Goal: Information Seeking & Learning: Learn about a topic

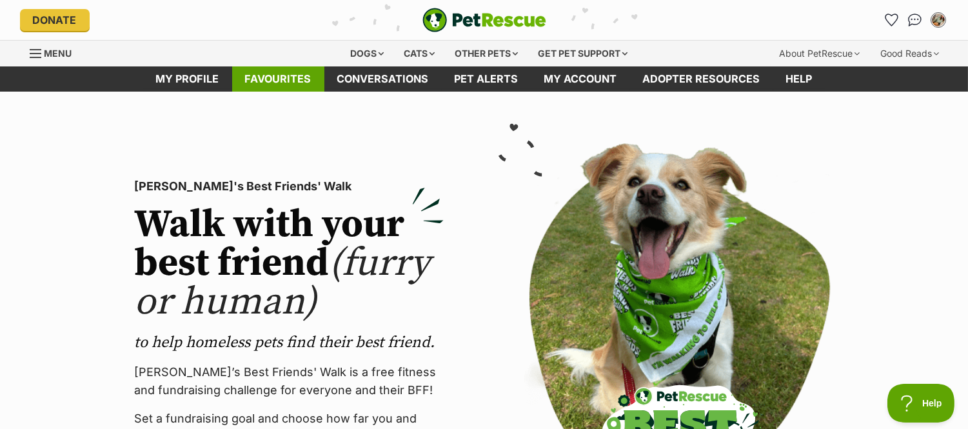
click at [291, 80] on link "Favourites" at bounding box center [278, 78] width 92 height 25
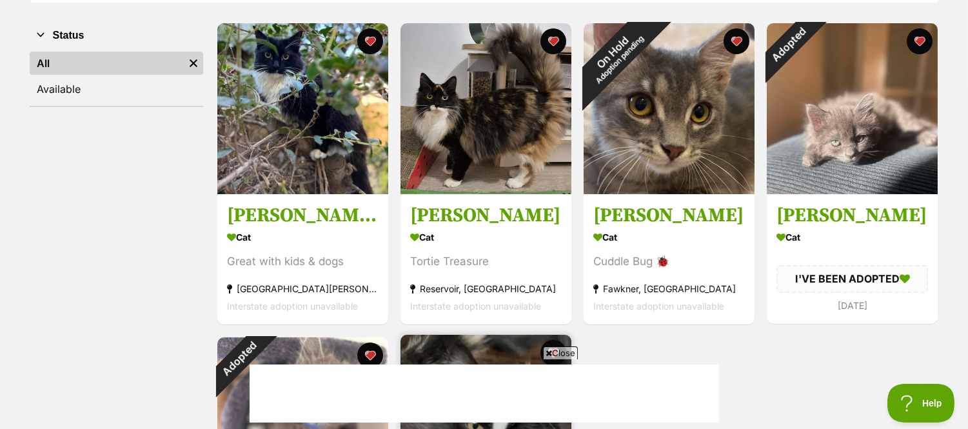
scroll to position [215, 0]
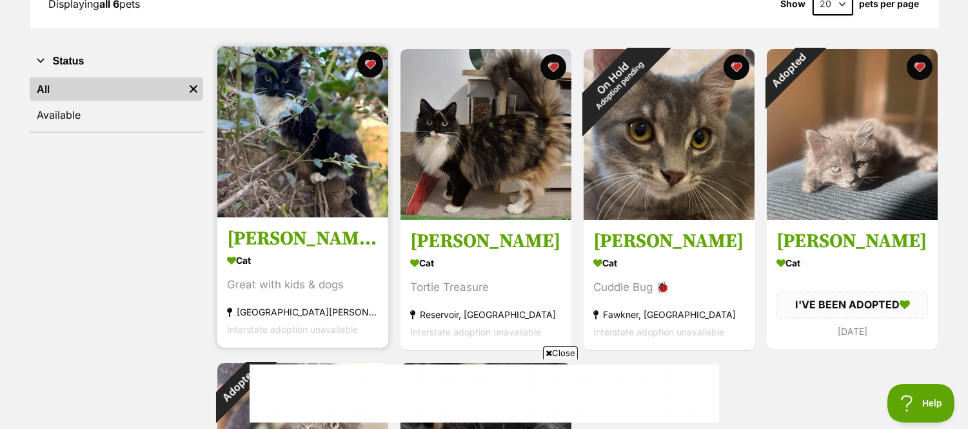
click at [320, 173] on img at bounding box center [302, 131] width 171 height 171
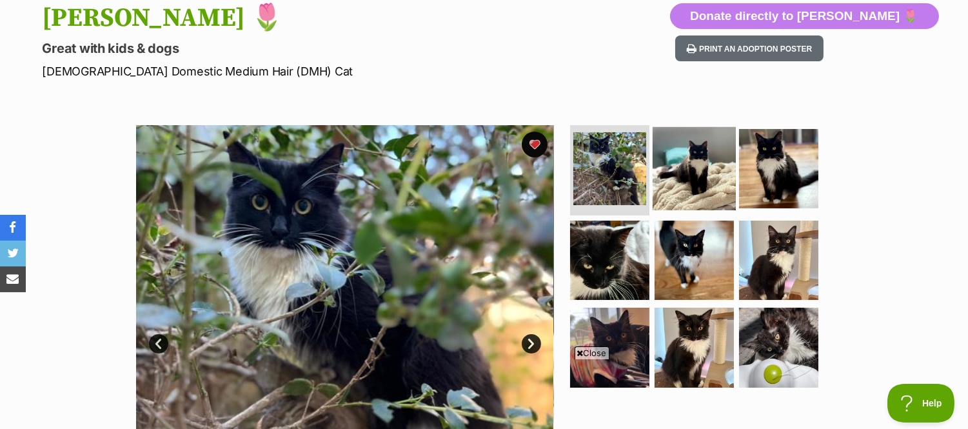
click at [681, 172] on img at bounding box center [693, 168] width 83 height 83
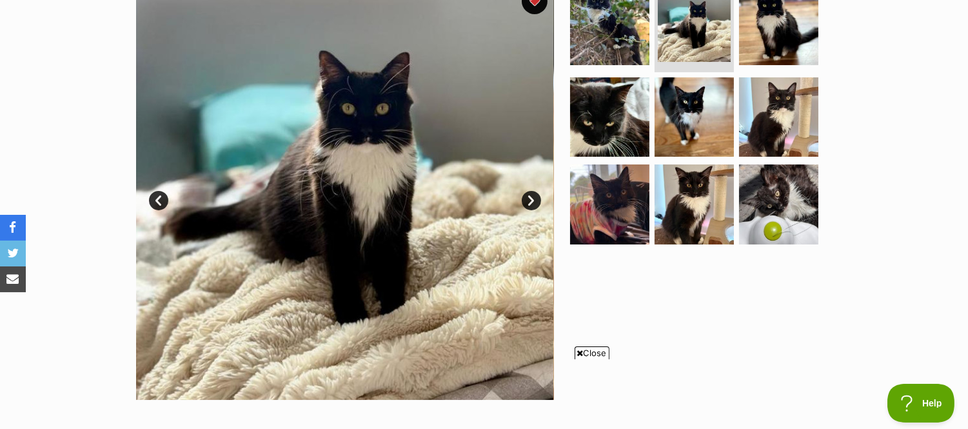
click at [533, 199] on link "Next" at bounding box center [530, 200] width 19 height 19
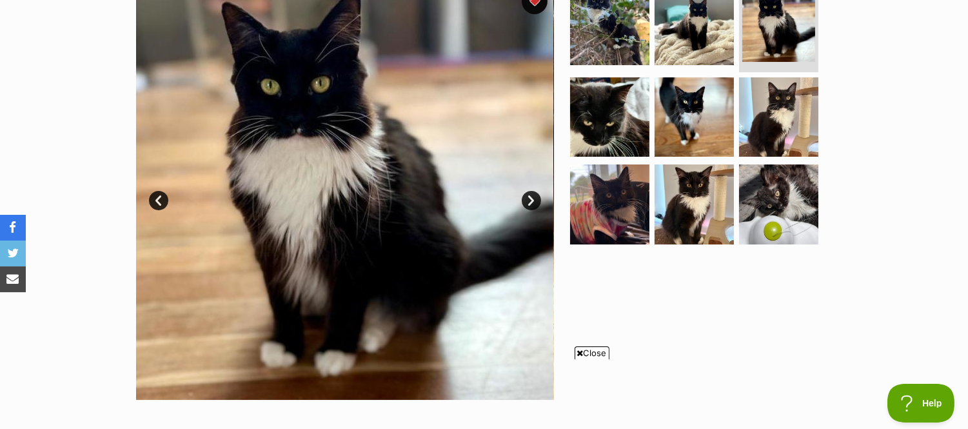
click at [533, 199] on link "Next" at bounding box center [530, 200] width 19 height 19
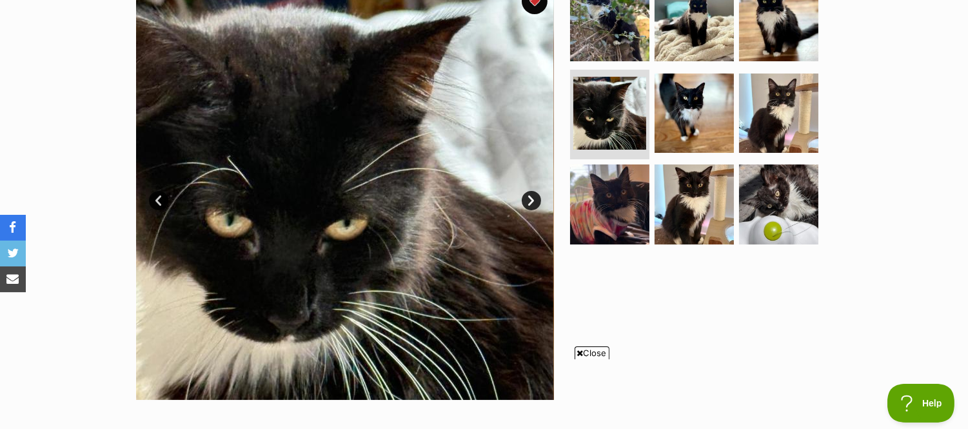
click at [533, 199] on link "Next" at bounding box center [530, 200] width 19 height 19
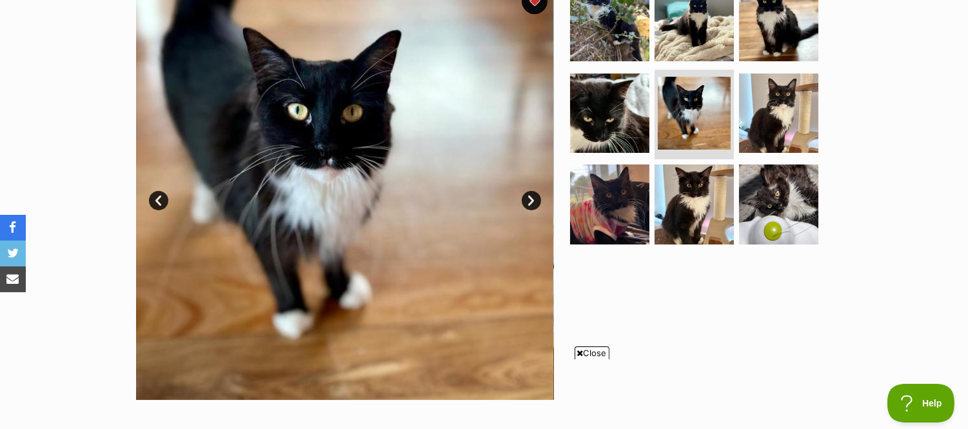
click at [533, 199] on link "Next" at bounding box center [530, 200] width 19 height 19
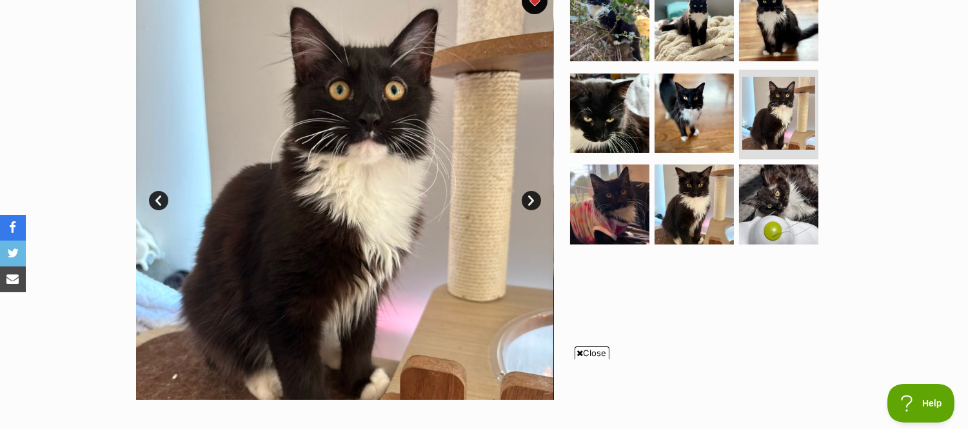
click at [533, 199] on link "Next" at bounding box center [530, 200] width 19 height 19
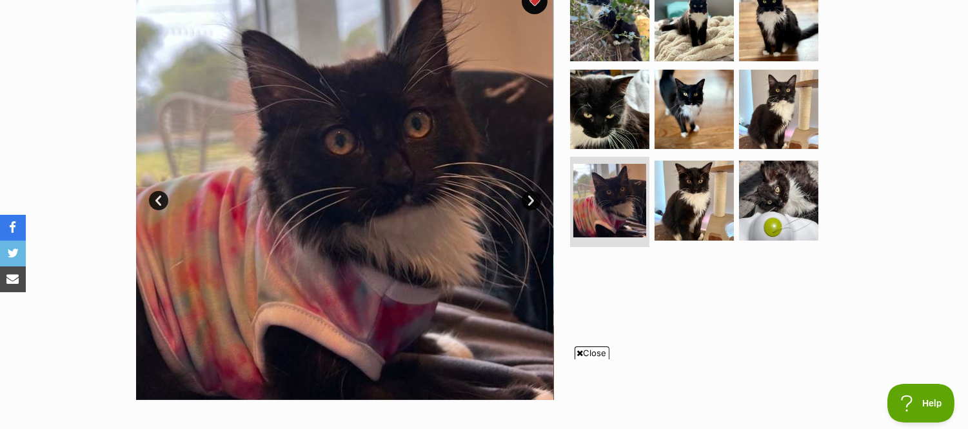
click at [533, 199] on link "Next" at bounding box center [530, 200] width 19 height 19
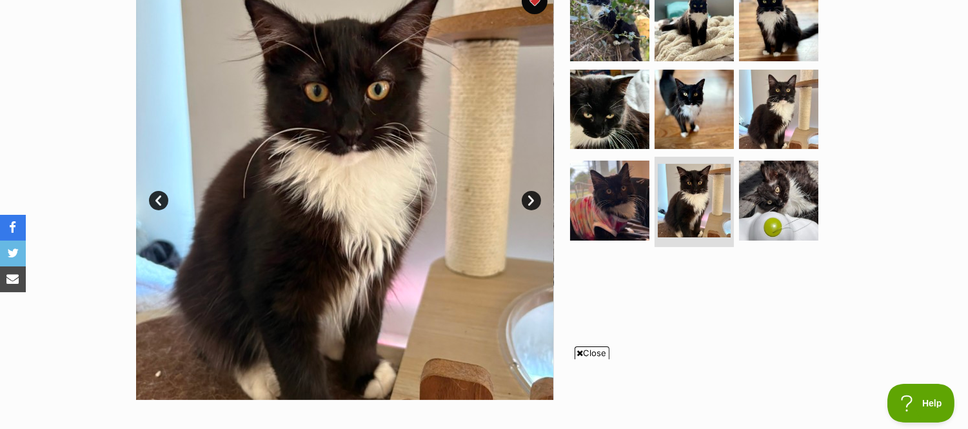
click at [533, 199] on link "Next" at bounding box center [530, 200] width 19 height 19
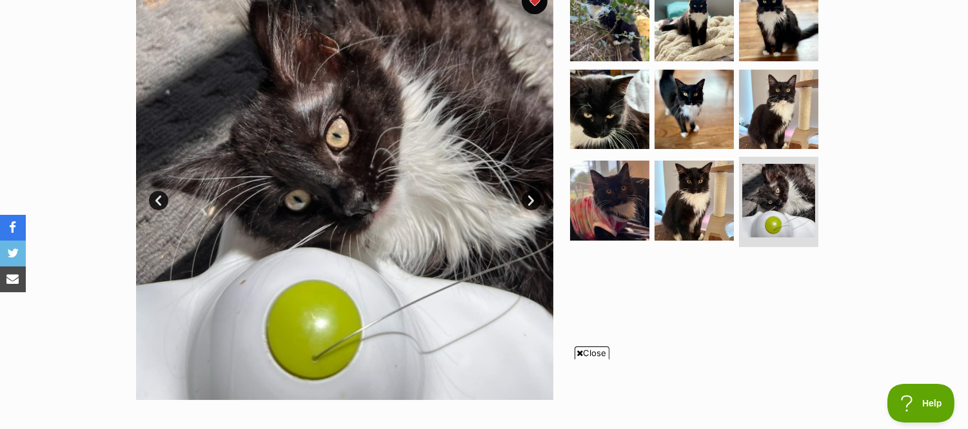
click at [533, 199] on link "Next" at bounding box center [530, 200] width 19 height 19
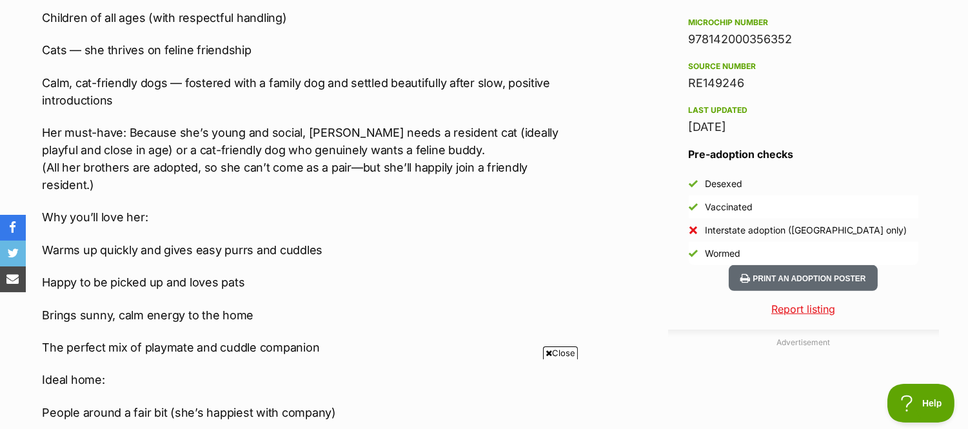
scroll to position [1145, 0]
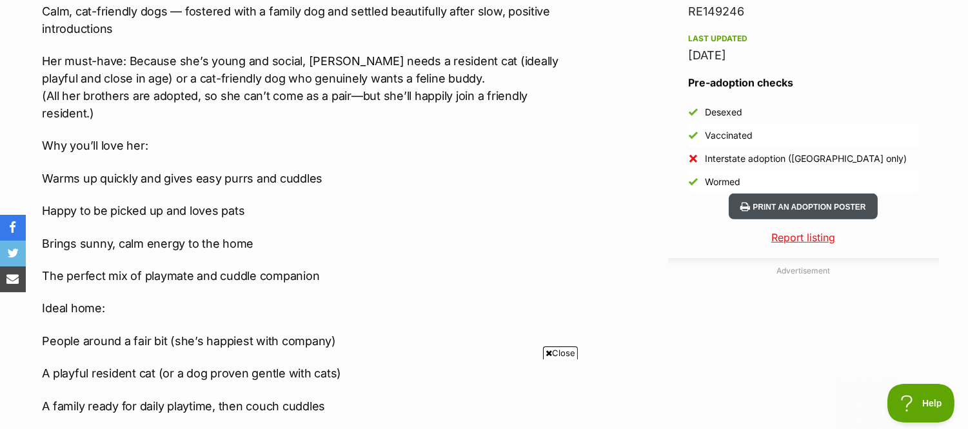
click at [830, 200] on button "Print an adoption poster" at bounding box center [802, 206] width 148 height 26
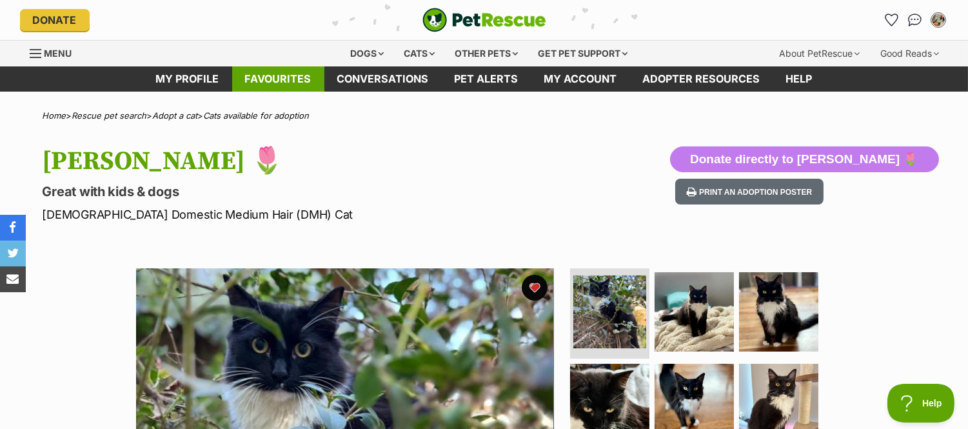
scroll to position [0, 0]
click at [282, 75] on link "Favourites" at bounding box center [278, 78] width 92 height 25
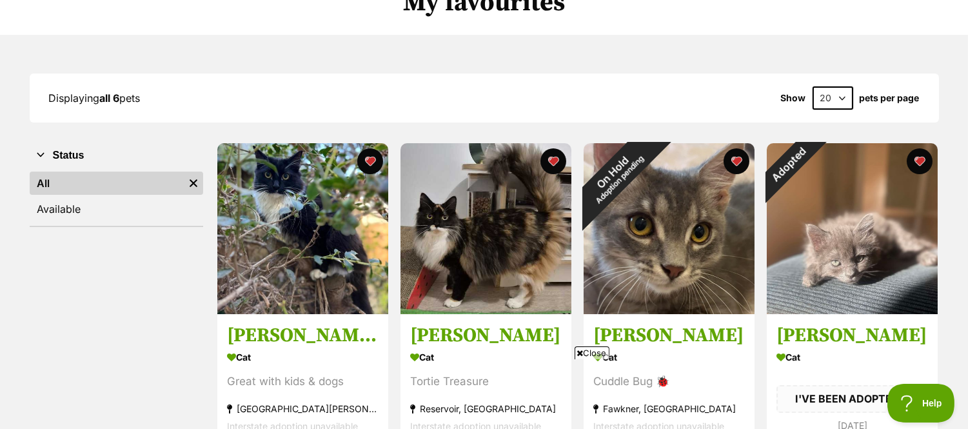
scroll to position [143, 0]
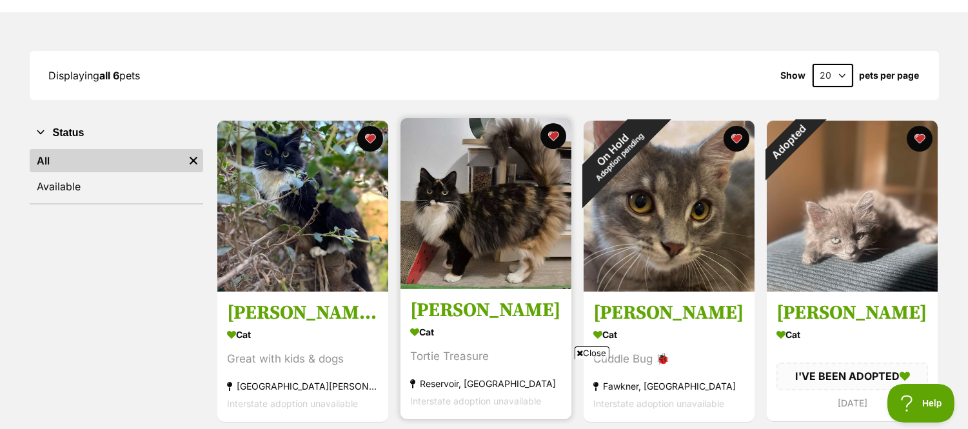
click at [443, 244] on img at bounding box center [485, 203] width 171 height 171
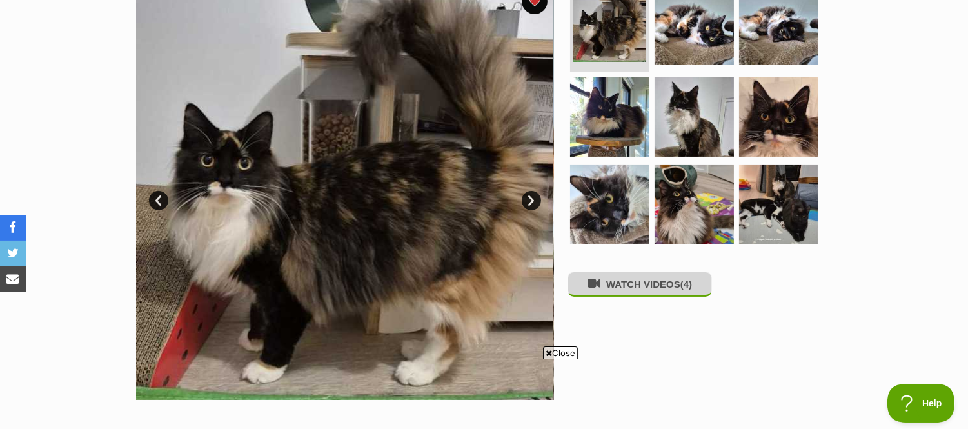
click at [620, 293] on button "WATCH VIDEOS (4)" at bounding box center [639, 283] width 144 height 25
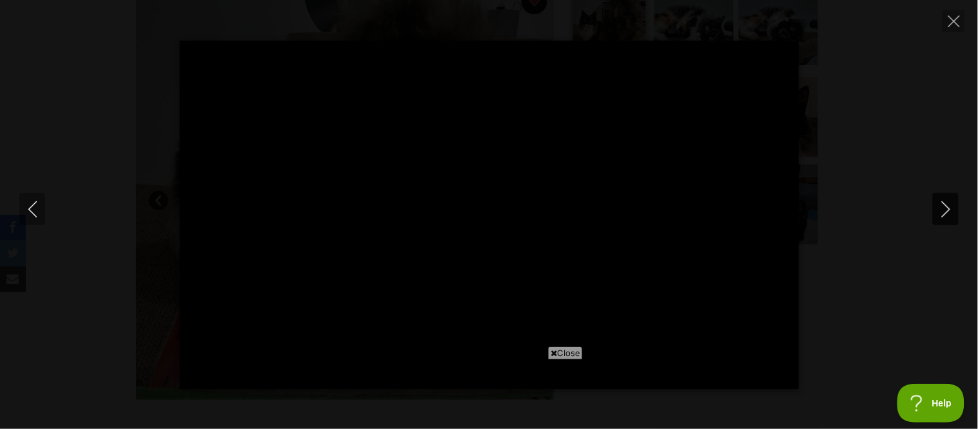
click at [945, 210] on icon "Next" at bounding box center [946, 209] width 16 height 16
type input "76.4"
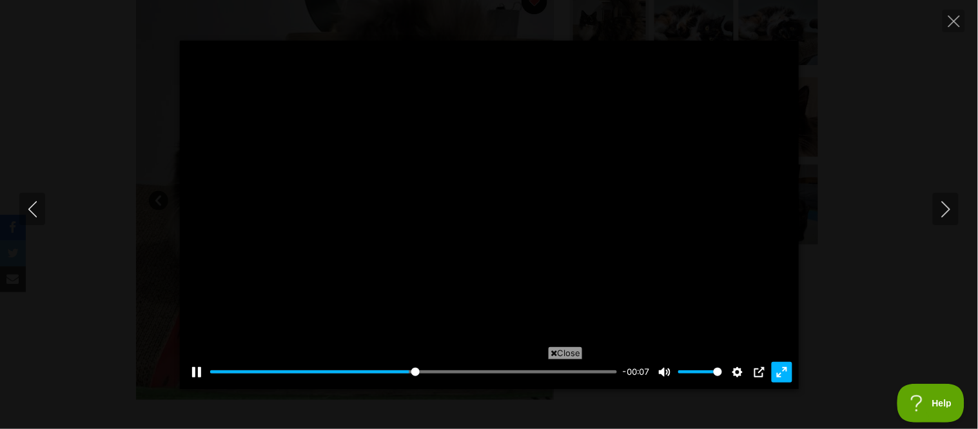
click at [780, 371] on button "Exit fullscreen Enter fullscreen" at bounding box center [782, 372] width 21 height 21
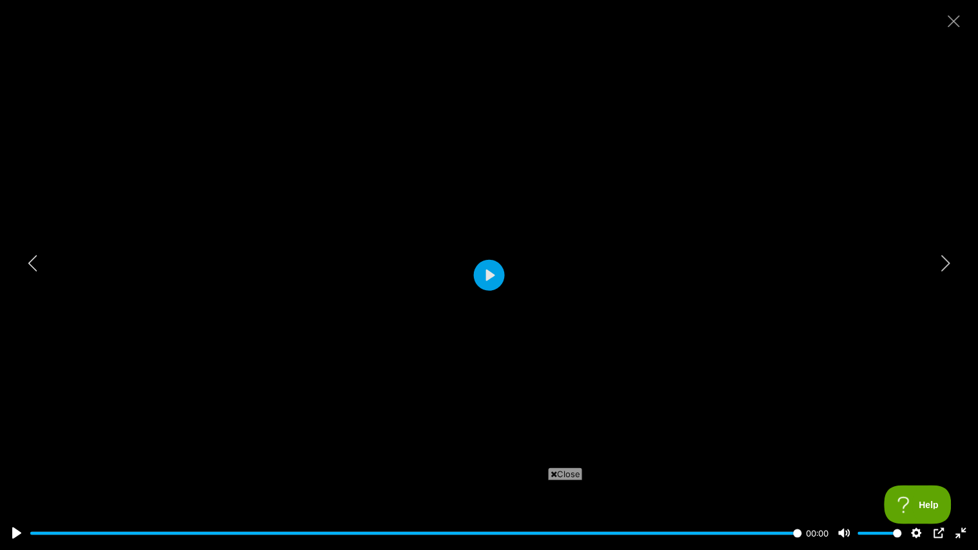
click at [722, 294] on div at bounding box center [489, 275] width 978 height 550
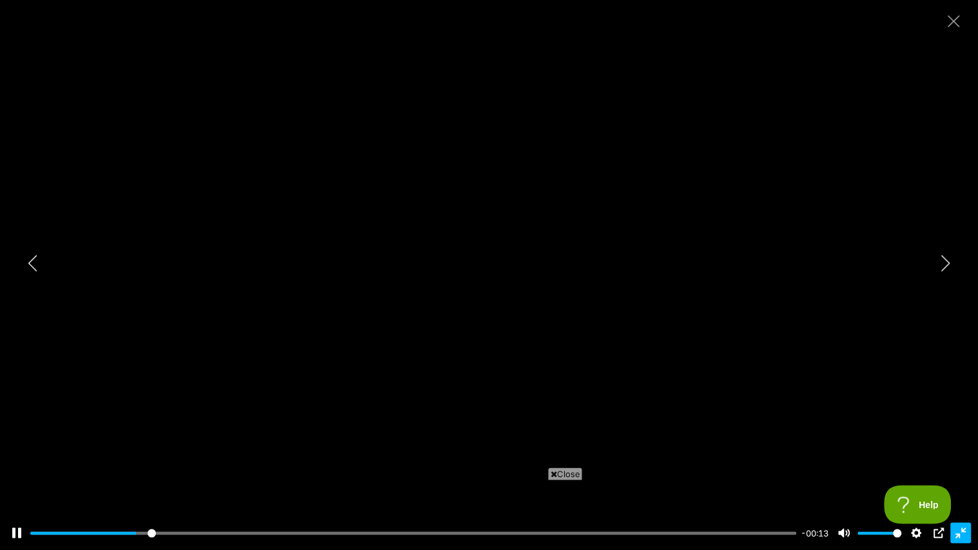
click at [961, 428] on button "Exit fullscreen Enter fullscreen" at bounding box center [961, 533] width 21 height 21
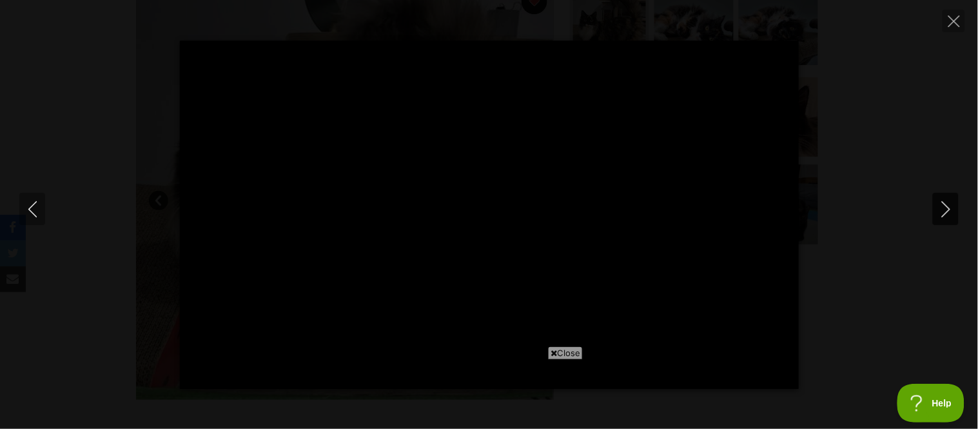
click at [944, 202] on icon "Next" at bounding box center [945, 209] width 8 height 16
type input "28.11"
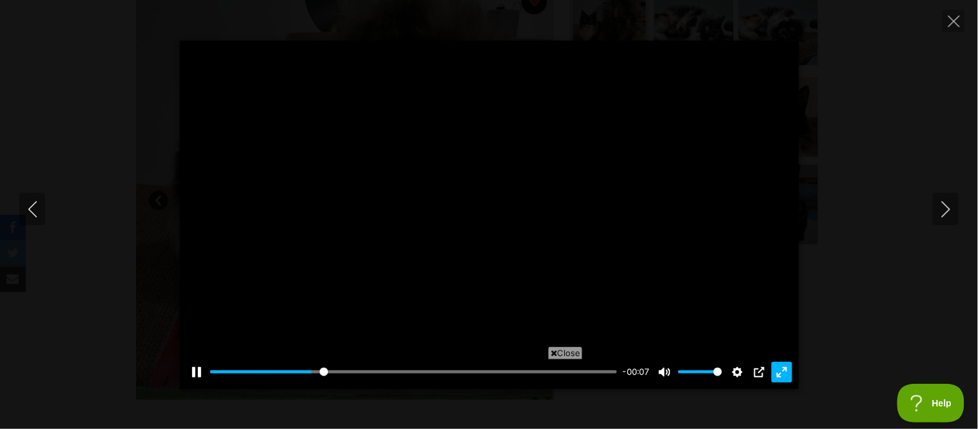
click at [784, 375] on button "Exit fullscreen Enter fullscreen" at bounding box center [782, 372] width 21 height 21
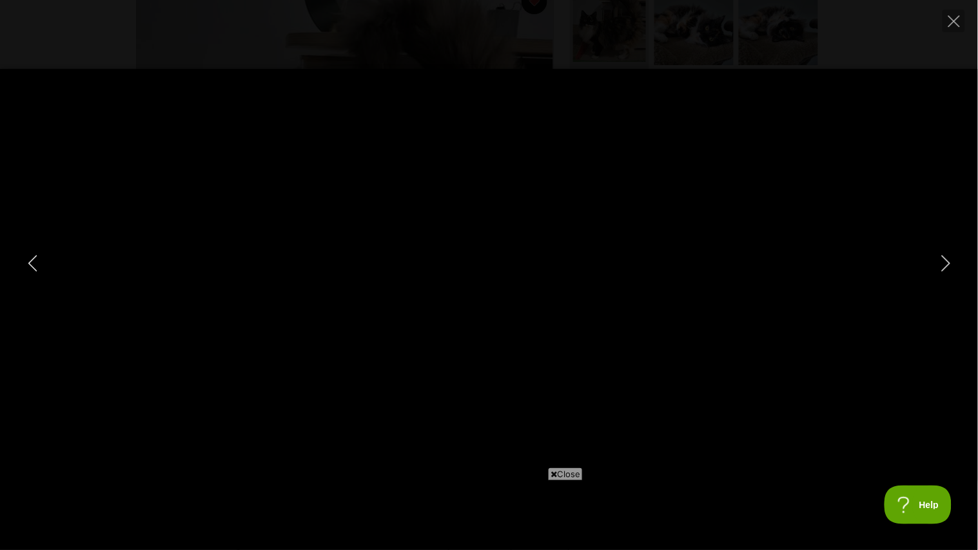
type input "100"
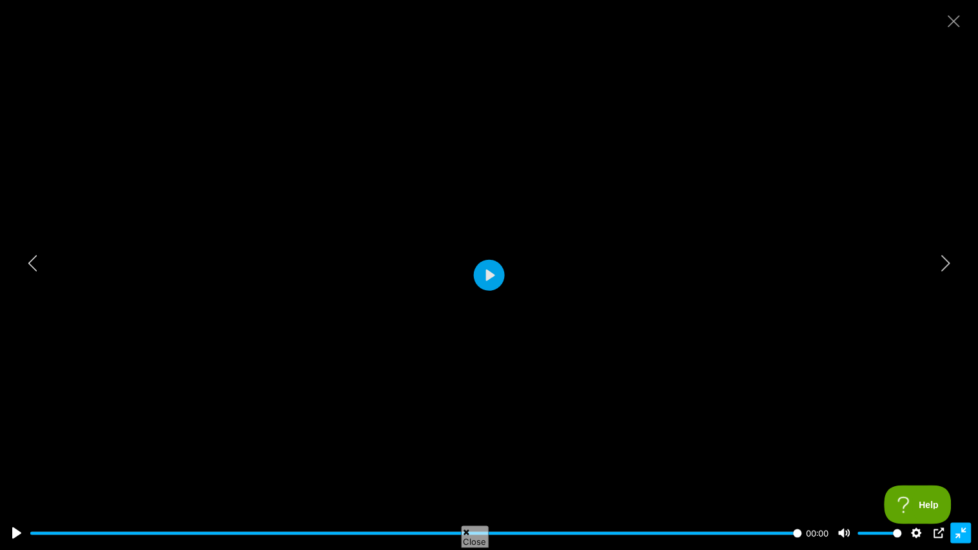
click at [961, 428] on button "Exit fullscreen Enter fullscreen" at bounding box center [961, 533] width 21 height 21
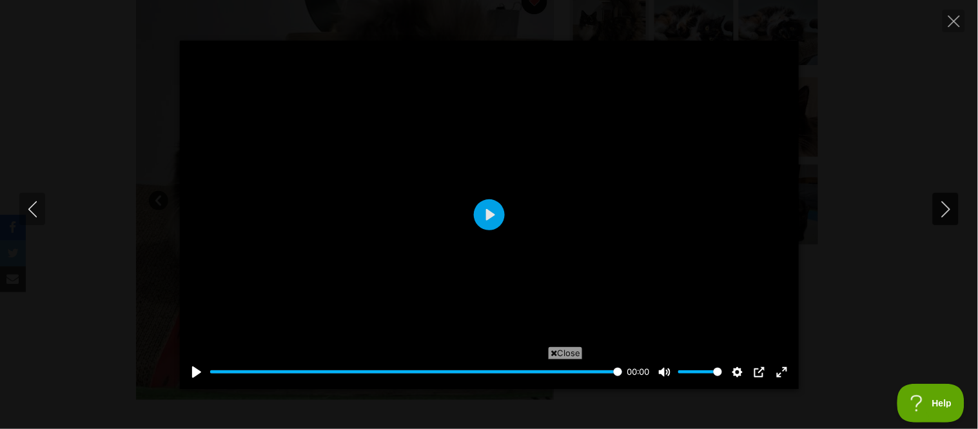
click at [952, 211] on icon "Next" at bounding box center [946, 209] width 16 height 16
click at [777, 372] on button "Exit fullscreen Enter fullscreen" at bounding box center [782, 372] width 21 height 21
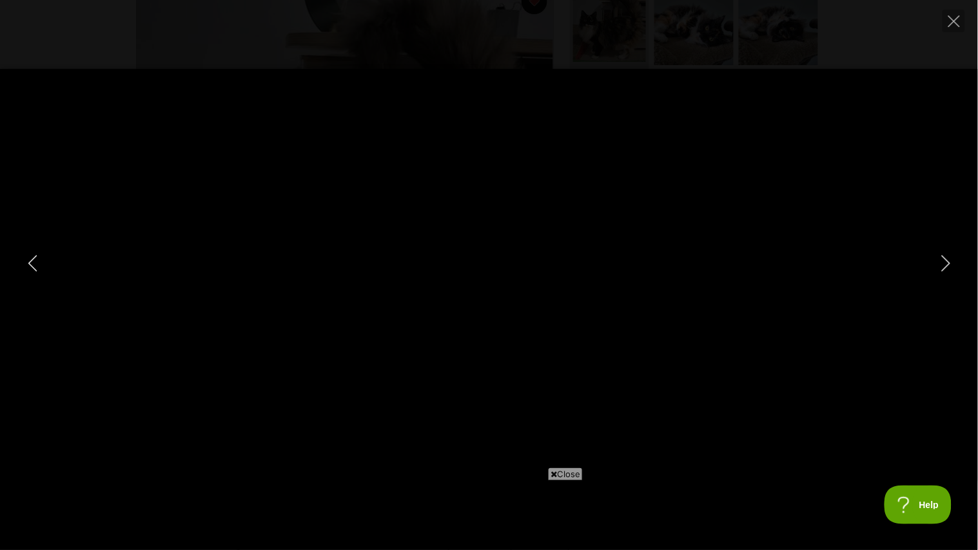
type input "100"
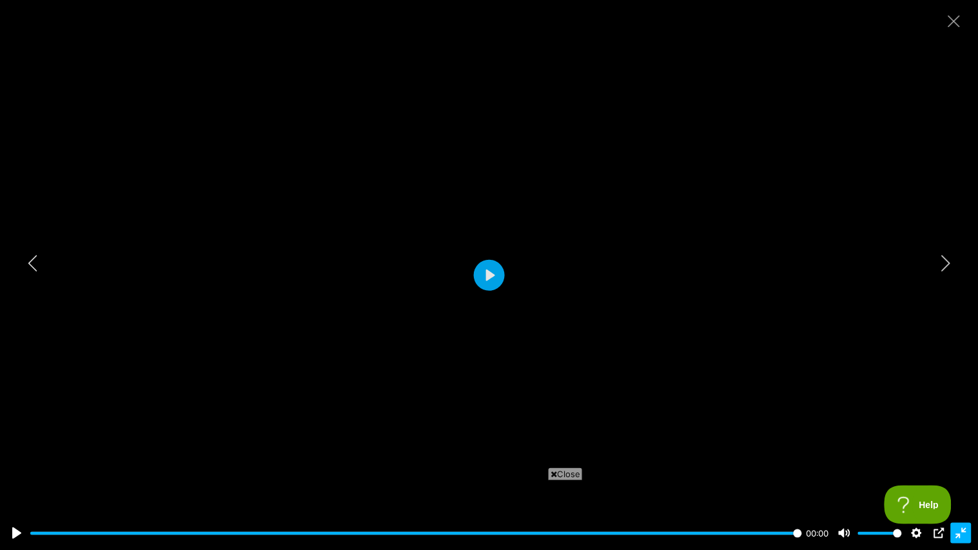
click at [957, 428] on button "Exit fullscreen Enter fullscreen" at bounding box center [961, 533] width 21 height 21
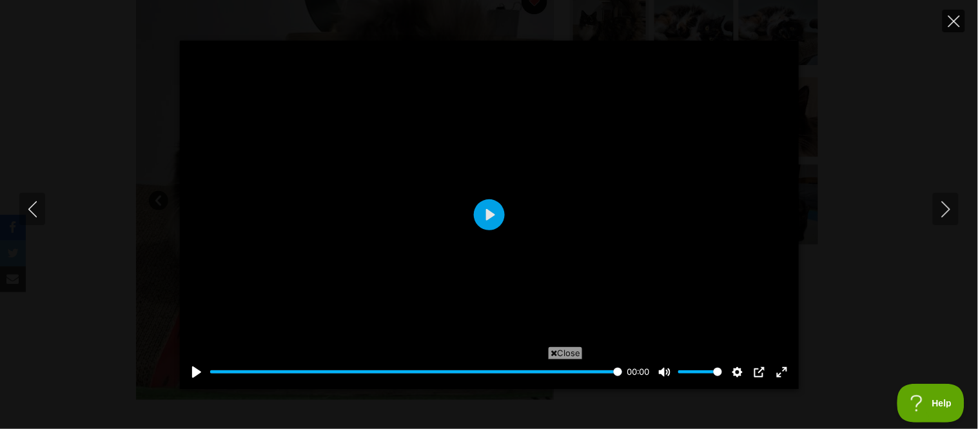
click at [954, 23] on icon "Close" at bounding box center [954, 21] width 12 height 12
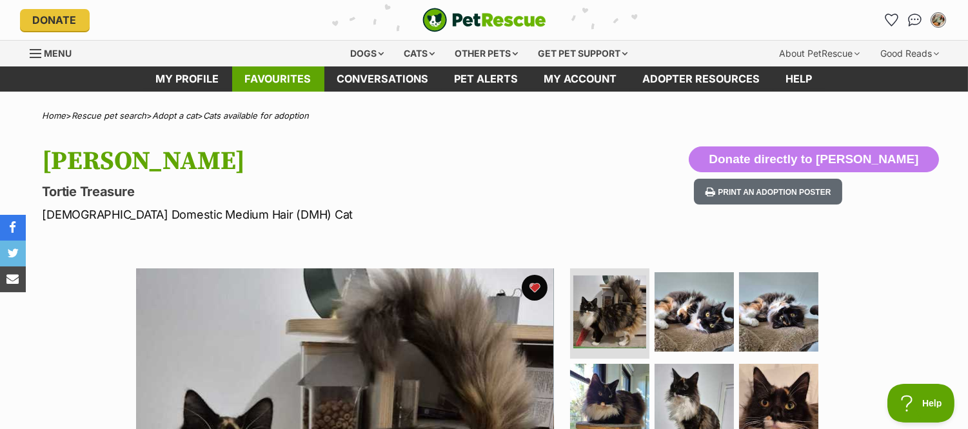
click at [294, 79] on link "Favourites" at bounding box center [278, 78] width 92 height 25
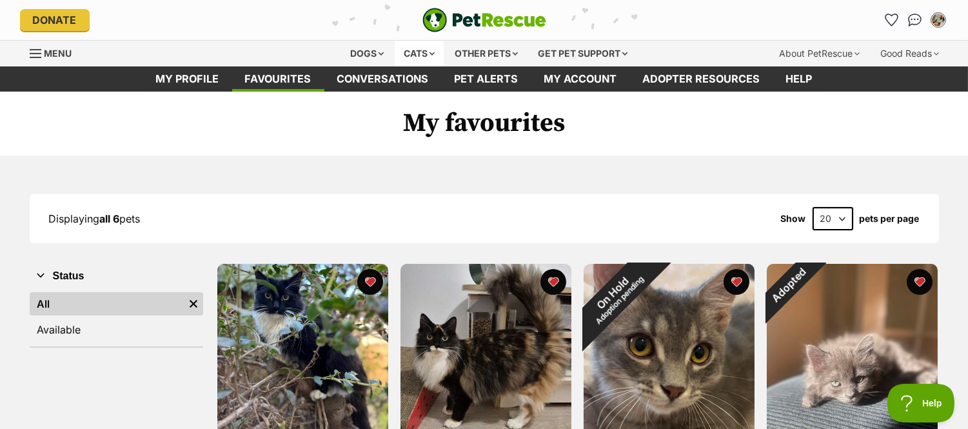
click at [426, 52] on div "Cats" at bounding box center [419, 54] width 49 height 26
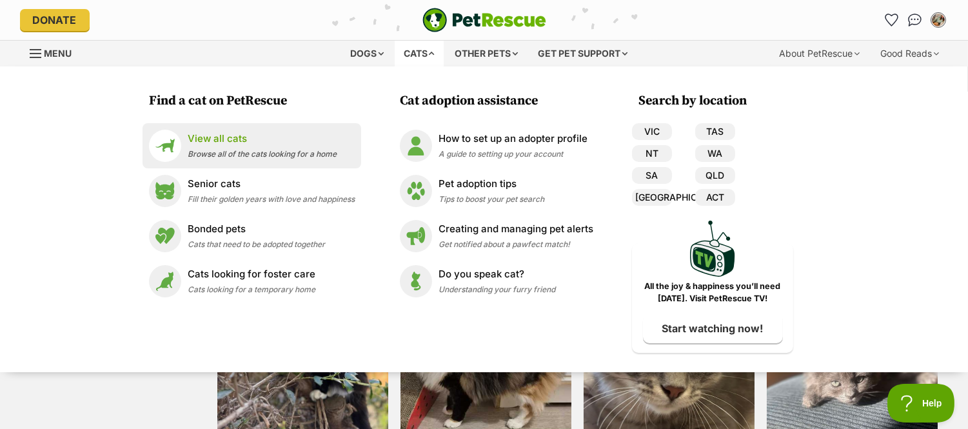
click at [239, 144] on p "View all cats" at bounding box center [262, 139] width 149 height 15
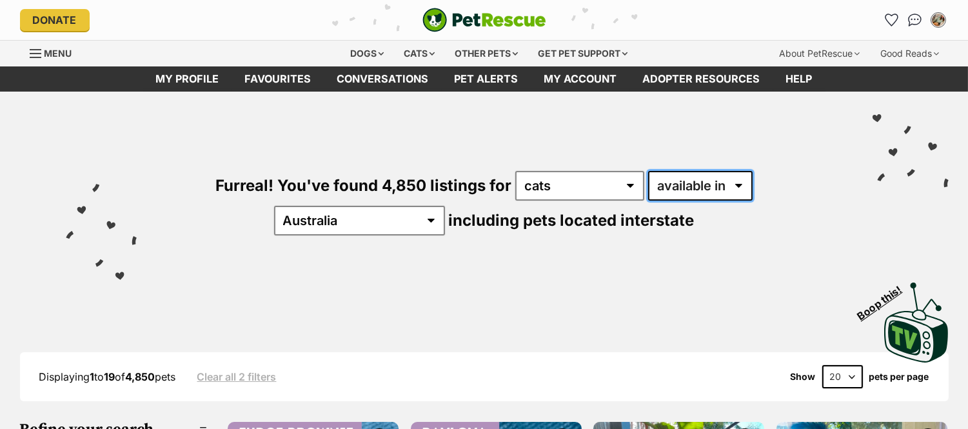
click at [648, 192] on select "available in located in" at bounding box center [700, 186] width 104 height 30
select select "disabled"
click at [648, 171] on select "available in located in" at bounding box center [700, 186] width 104 height 30
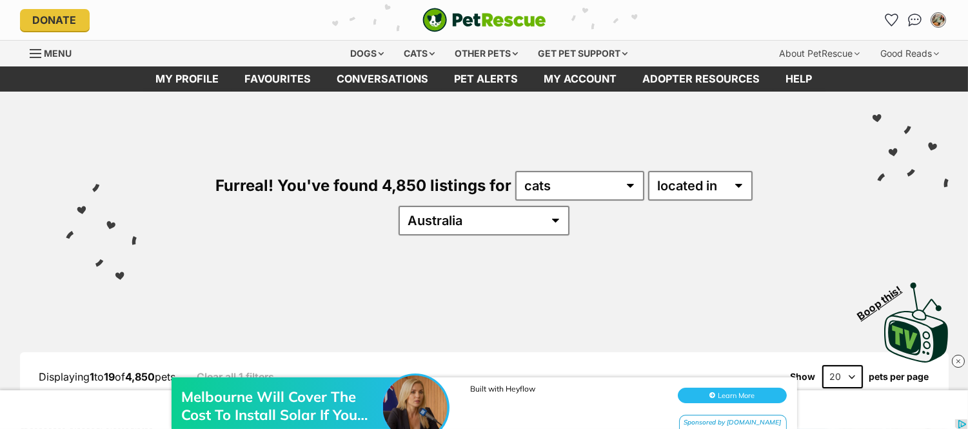
select select "VIC"
click at [569, 206] on select "[GEOGRAPHIC_DATA] [GEOGRAPHIC_DATA] [GEOGRAPHIC_DATA] [GEOGRAPHIC_DATA] [GEOGRA…" at bounding box center [483, 221] width 171 height 30
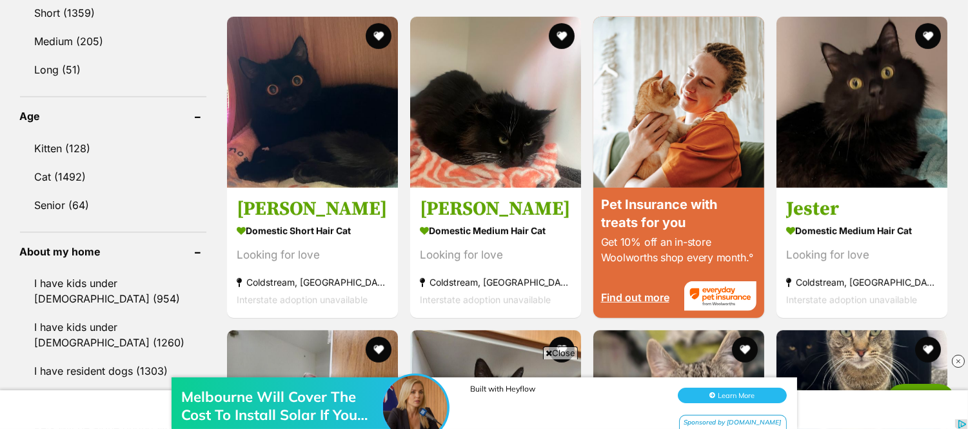
scroll to position [1289, 0]
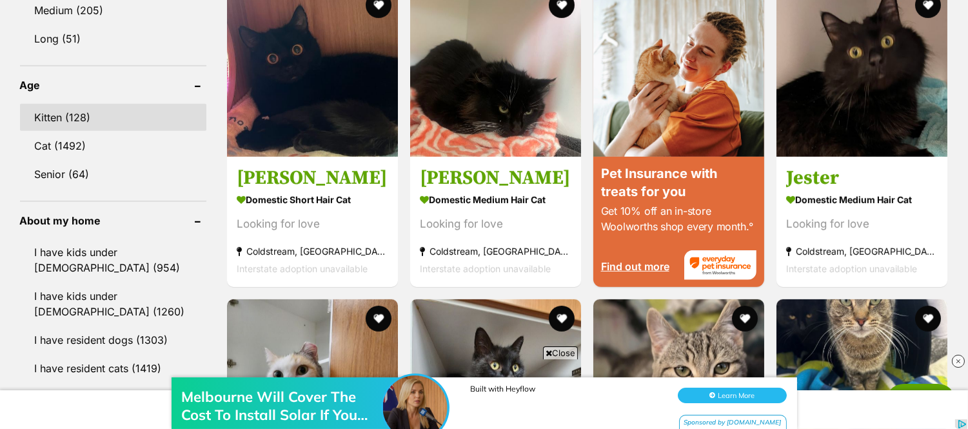
click at [136, 104] on link "Kitten (128)" at bounding box center [113, 117] width 186 height 27
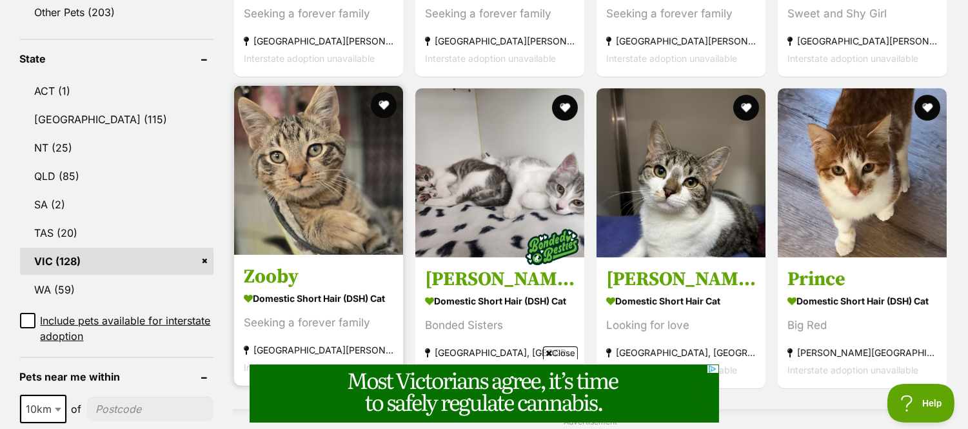
scroll to position [716, 0]
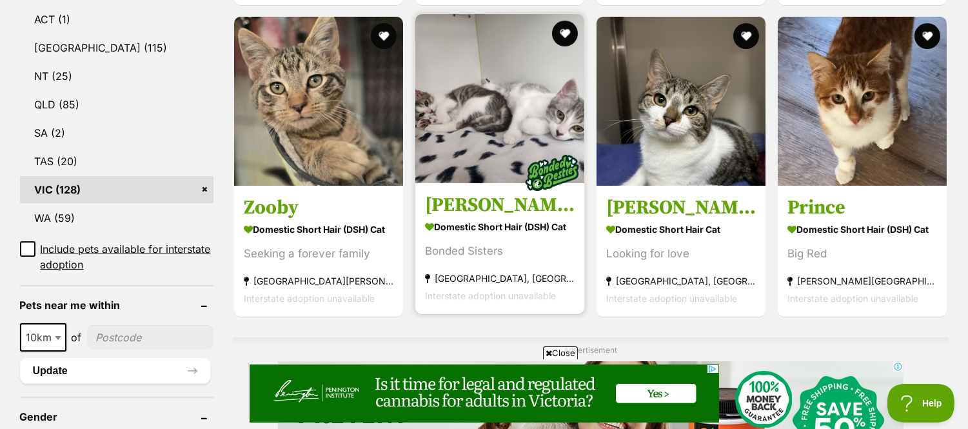
click at [469, 149] on img at bounding box center [499, 98] width 169 height 169
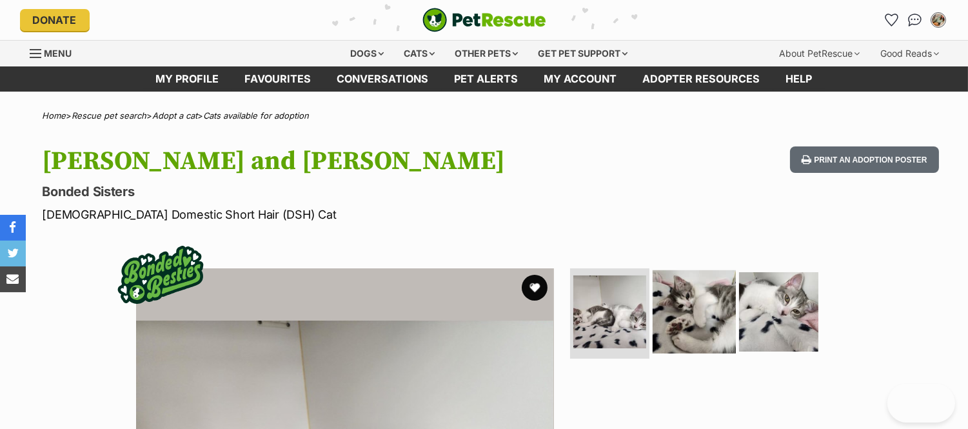
click at [677, 302] on img at bounding box center [693, 311] width 83 height 83
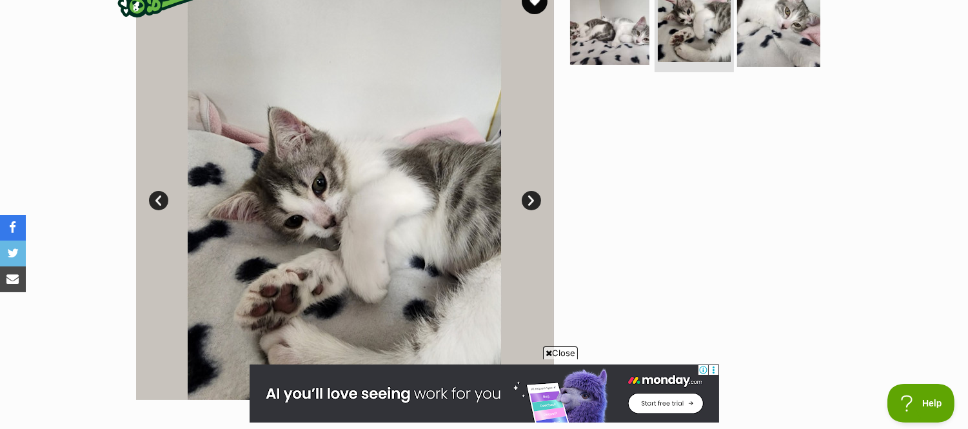
click at [775, 34] on img at bounding box center [778, 25] width 83 height 83
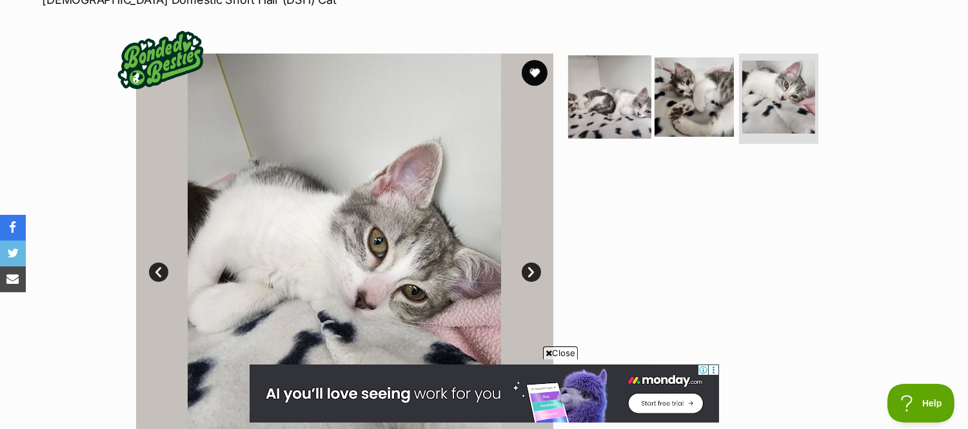
click at [625, 121] on img at bounding box center [609, 96] width 83 height 83
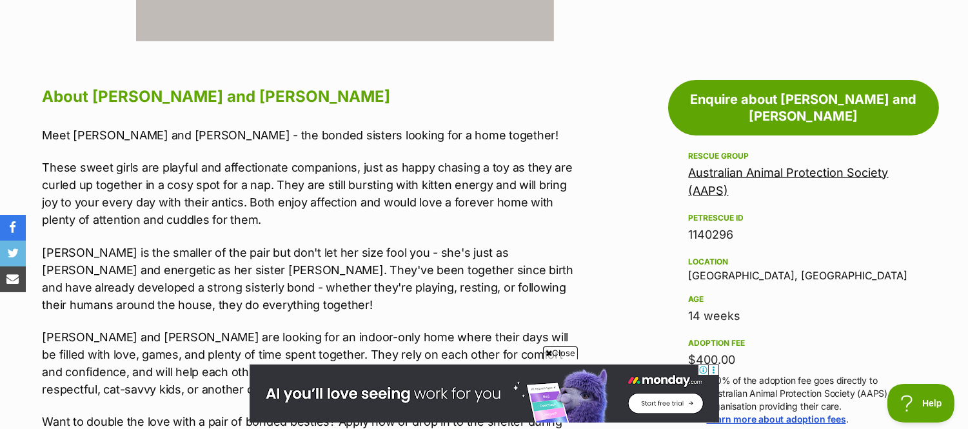
click at [722, 166] on link "Australian Animal Protection Society (AAPS)" at bounding box center [788, 182] width 200 height 32
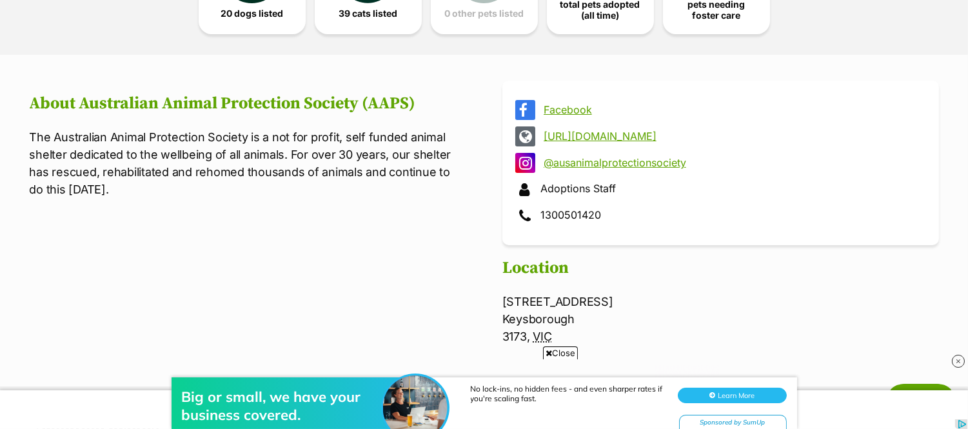
scroll to position [429, 0]
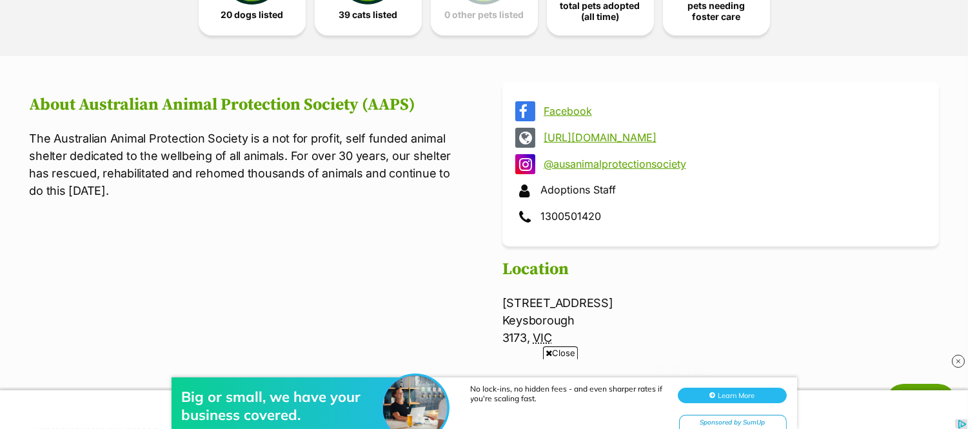
click at [626, 137] on link "http://www.aaps.org.au" at bounding box center [731, 138] width 377 height 12
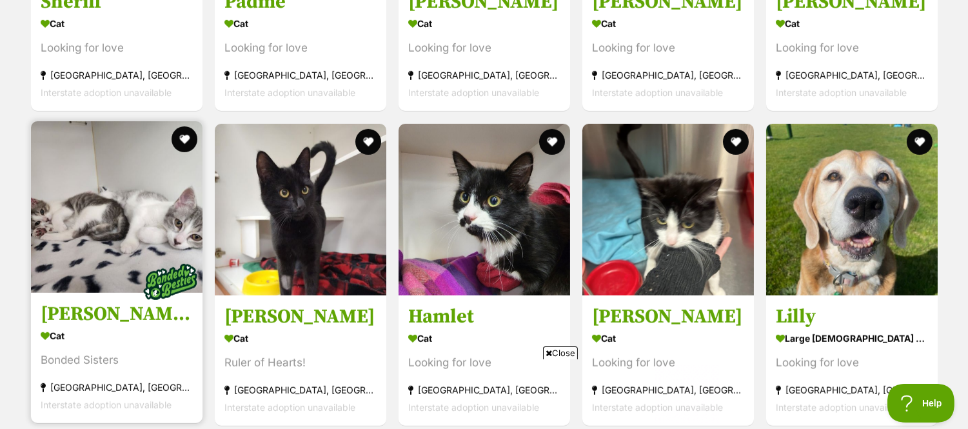
scroll to position [0, 0]
click at [113, 308] on h3 "Bella and Rosalie" at bounding box center [117, 314] width 152 height 24
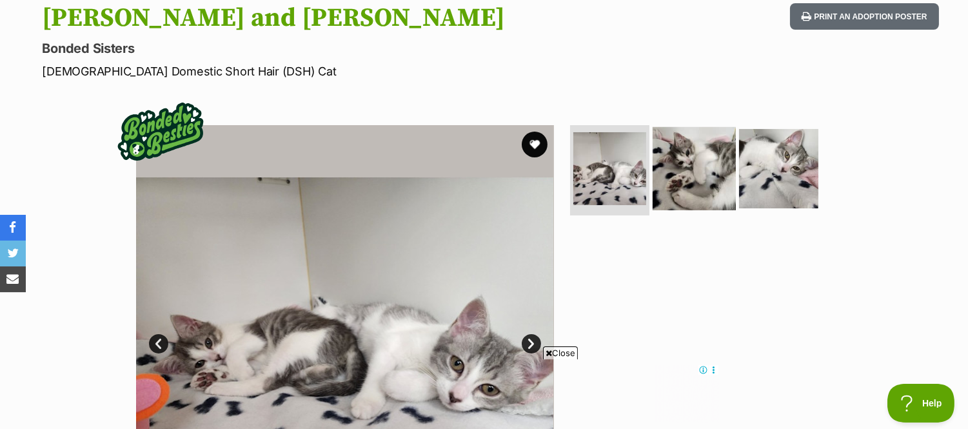
click at [698, 182] on img at bounding box center [693, 168] width 83 height 83
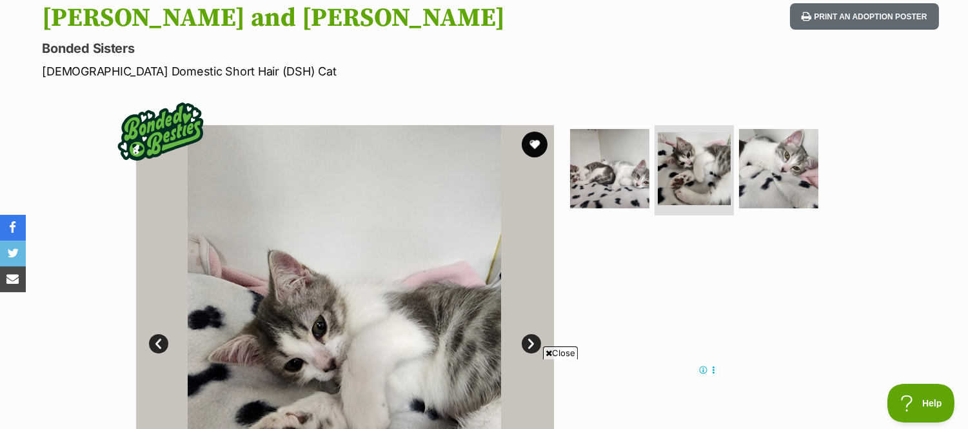
scroll to position [286, 0]
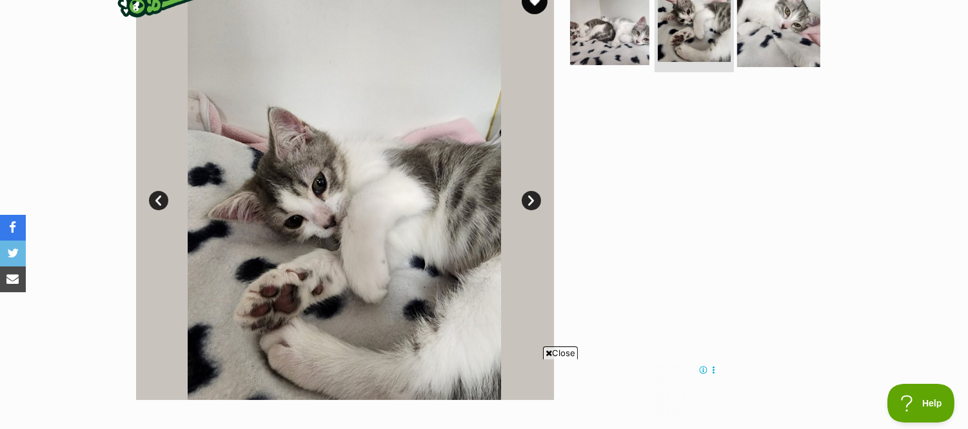
click at [775, 41] on img at bounding box center [778, 25] width 83 height 83
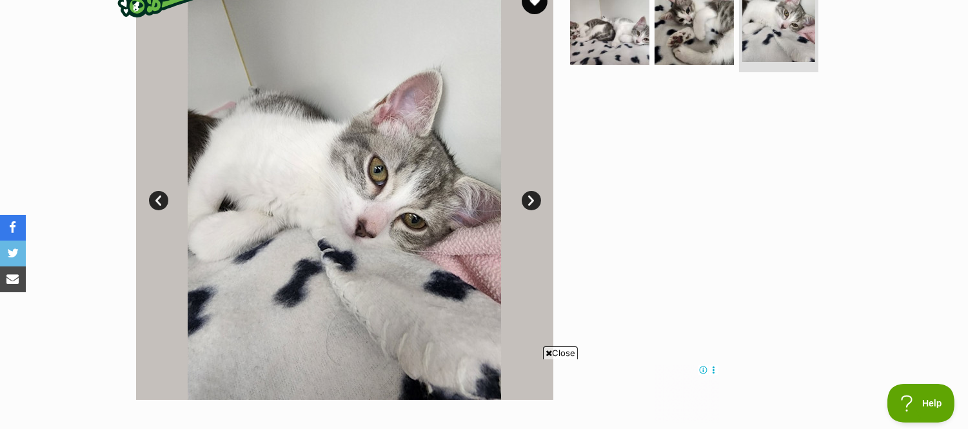
click at [358, 231] on img at bounding box center [344, 191] width 418 height 418
click at [550, 353] on span "Close" at bounding box center [560, 352] width 35 height 13
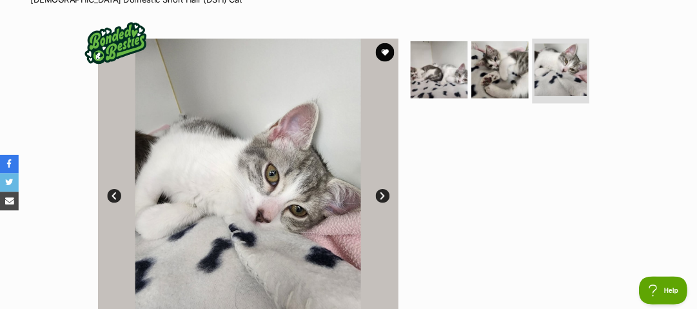
scroll to position [214, 0]
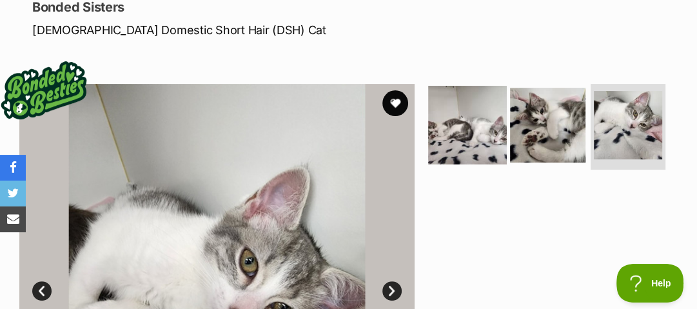
click at [458, 103] on img at bounding box center [467, 125] width 79 height 79
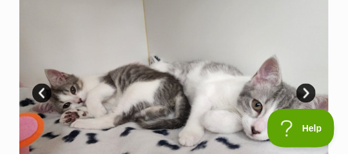
scroll to position [0, 0]
click at [304, 84] on link "Next" at bounding box center [306, 93] width 19 height 19
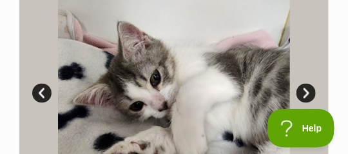
click at [304, 84] on link "Next" at bounding box center [306, 93] width 19 height 19
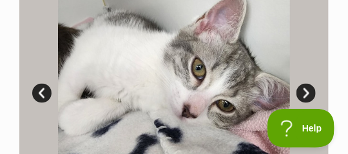
click at [304, 84] on link "Next" at bounding box center [306, 93] width 19 height 19
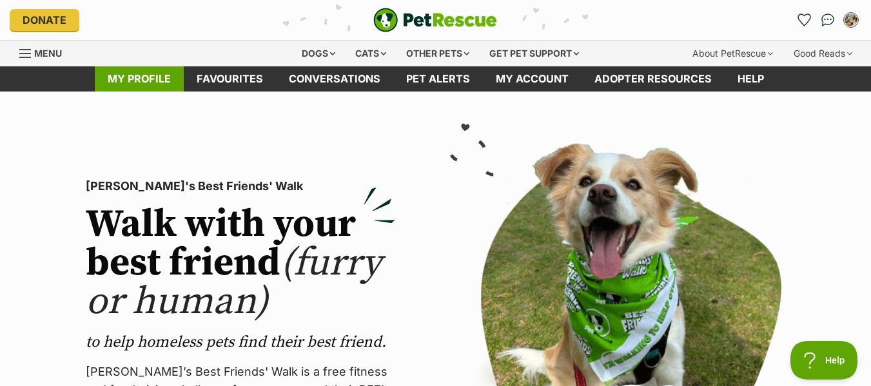
click at [157, 80] on link "My profile" at bounding box center [139, 78] width 89 height 25
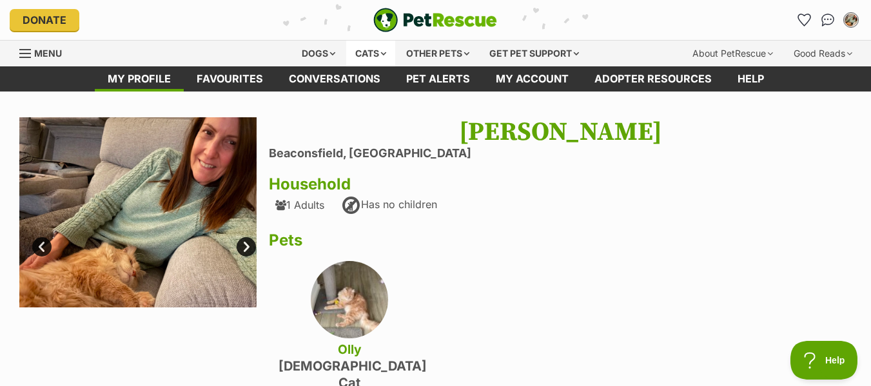
click at [369, 52] on div "Cats" at bounding box center [370, 54] width 49 height 26
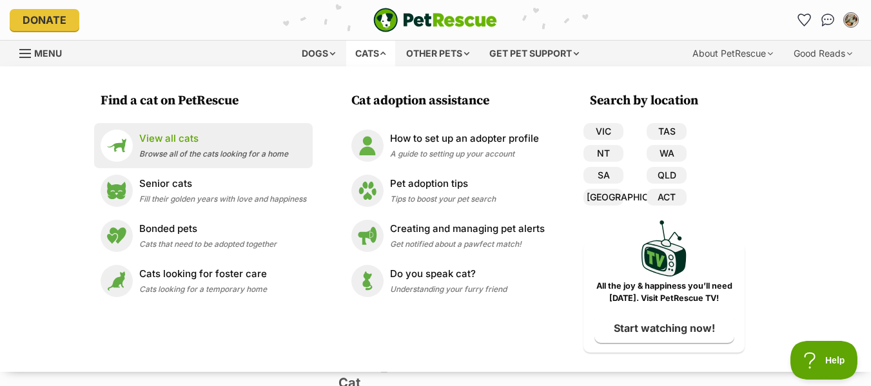
click at [210, 147] on div "View all cats Browse all of the cats looking for a home" at bounding box center [213, 146] width 149 height 28
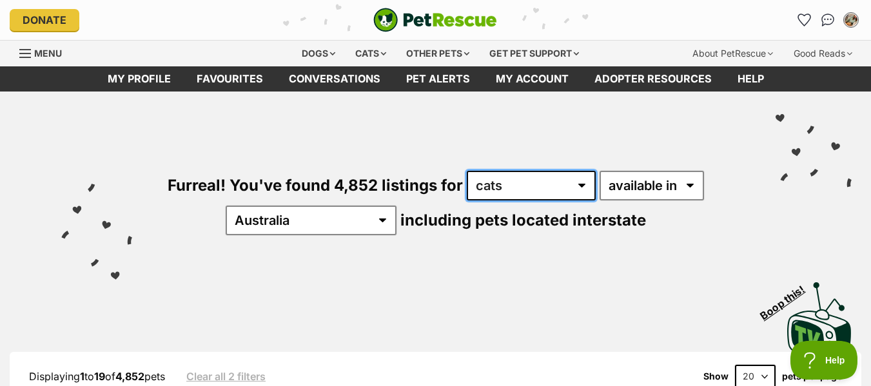
click at [565, 188] on select "any type of pet cats dogs other pets" at bounding box center [531, 186] width 129 height 30
click at [467, 171] on select "any type of pet cats dogs other pets" at bounding box center [531, 186] width 129 height 30
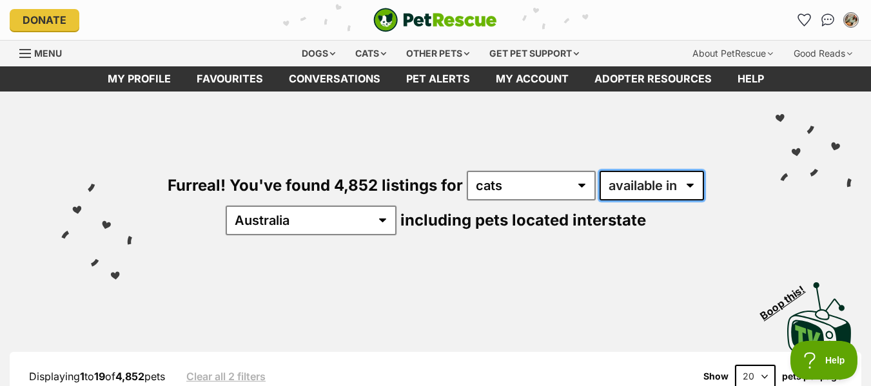
click at [692, 190] on select "available in located in" at bounding box center [651, 186] width 104 height 30
select select "disabled"
click at [599, 171] on select "available in located in" at bounding box center [651, 186] width 104 height 30
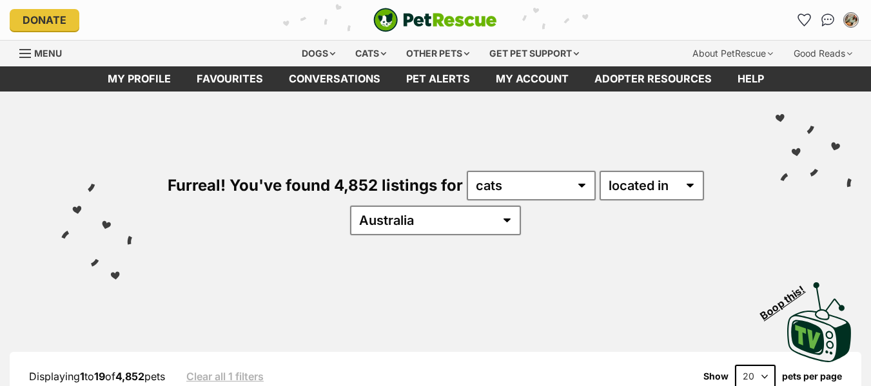
click at [466, 221] on select "Australia ACT NSW NT QLD SA TAS VIC WA" at bounding box center [435, 221] width 171 height 30
select select "VIC"
click at [389, 206] on select "Australia ACT NSW NT QLD SA TAS VIC WA" at bounding box center [435, 221] width 171 height 30
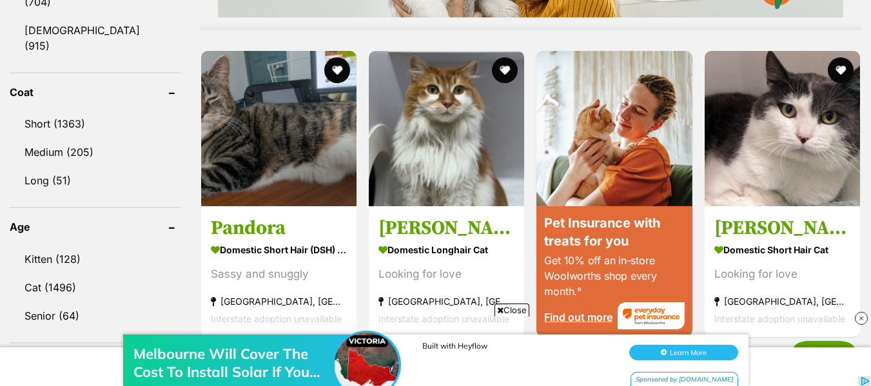
scroll to position [1225, 0]
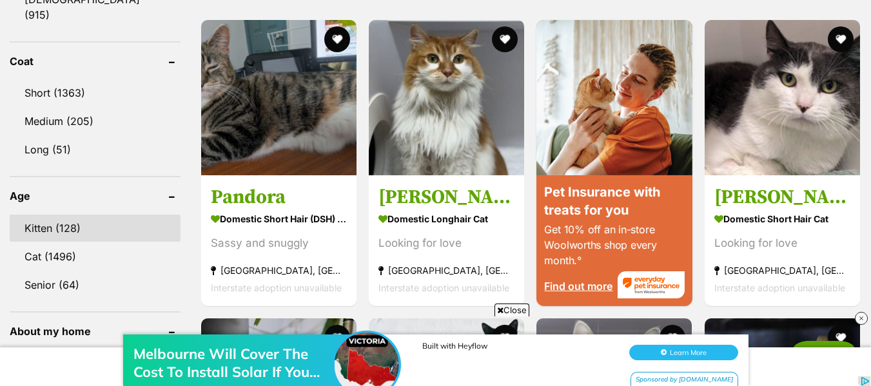
click at [103, 215] on link "Kitten (128)" at bounding box center [95, 228] width 171 height 27
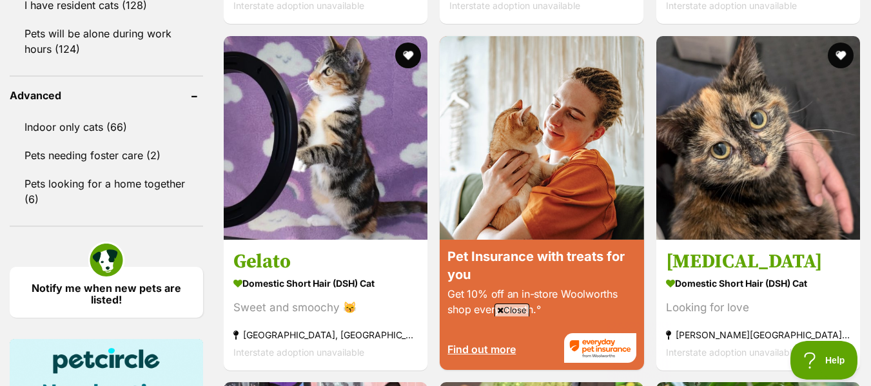
scroll to position [1676, 0]
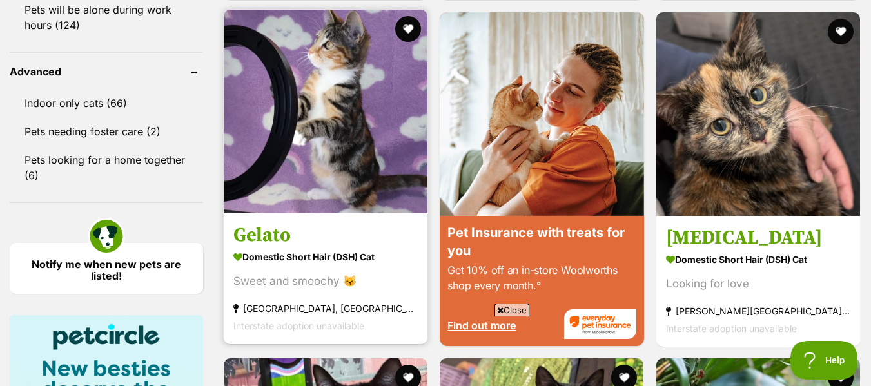
click at [330, 187] on img at bounding box center [326, 112] width 204 height 204
click at [335, 178] on img at bounding box center [326, 112] width 204 height 204
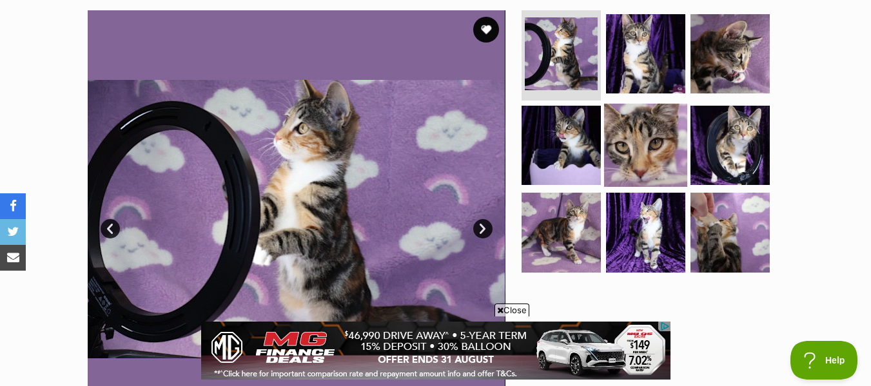
click at [617, 159] on img at bounding box center [645, 144] width 83 height 83
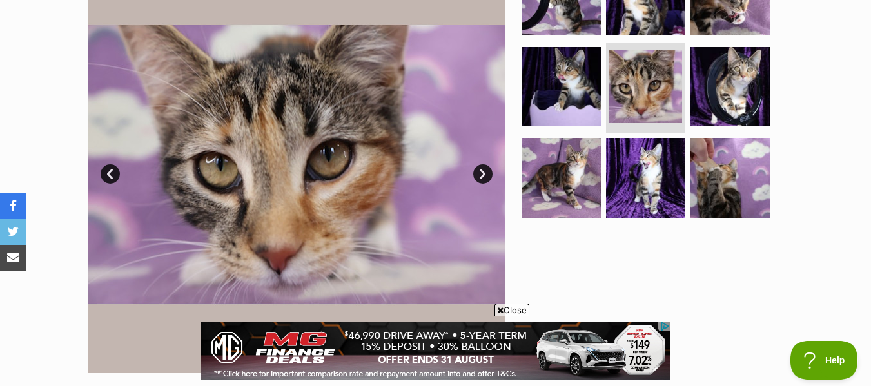
scroll to position [387, 0]
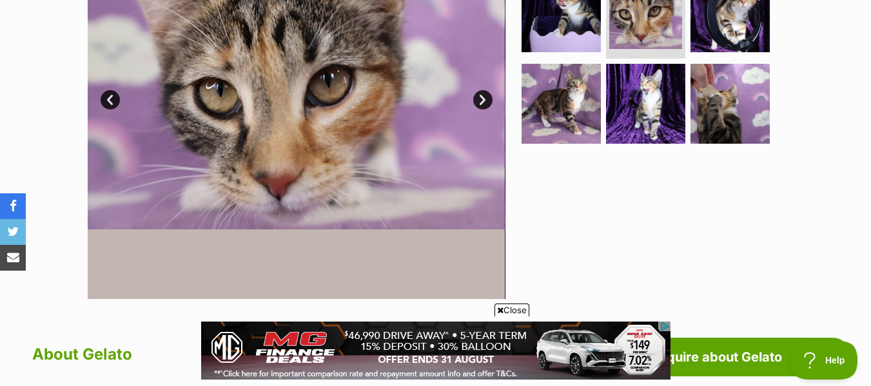
click at [482, 104] on link "Next" at bounding box center [482, 99] width 19 height 19
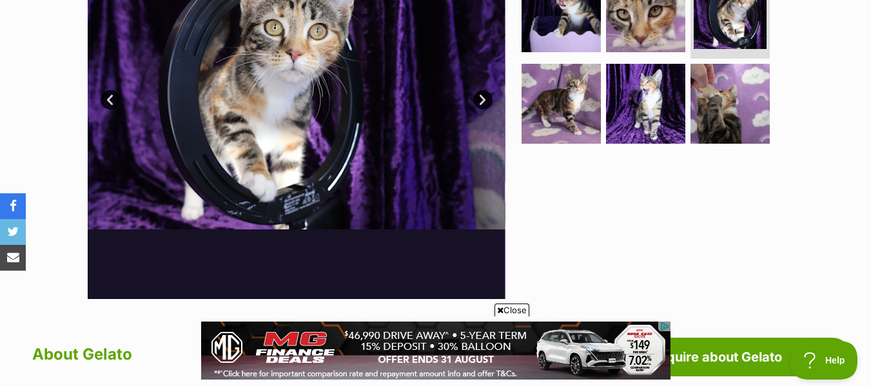
click at [482, 104] on link "Next" at bounding box center [482, 99] width 19 height 19
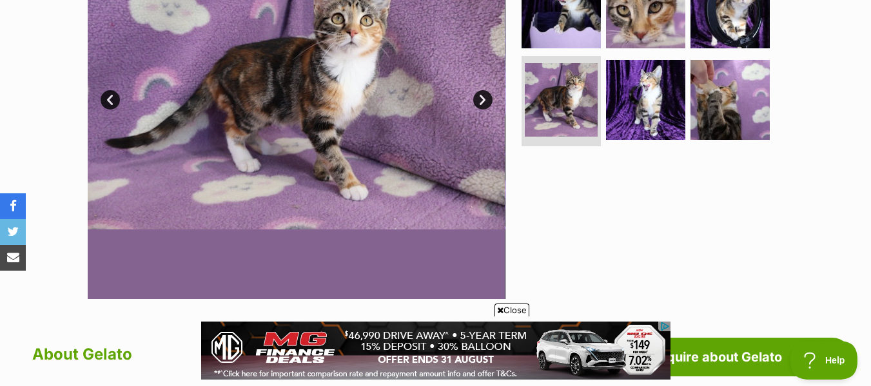
click at [482, 104] on link "Next" at bounding box center [482, 99] width 19 height 19
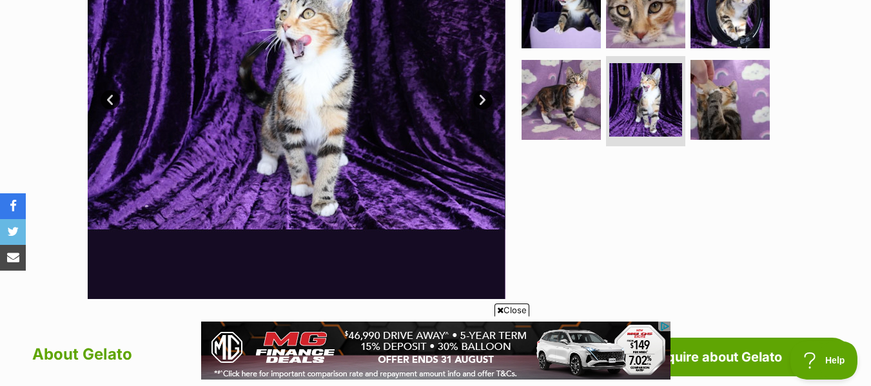
click at [482, 104] on link "Next" at bounding box center [482, 99] width 19 height 19
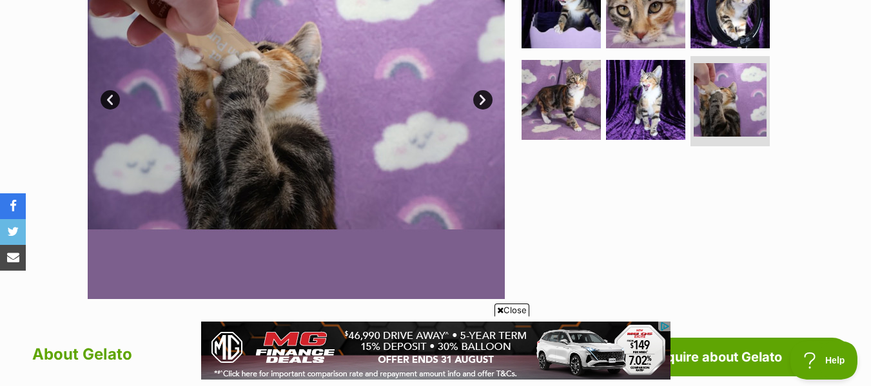
click at [482, 104] on link "Next" at bounding box center [482, 99] width 19 height 19
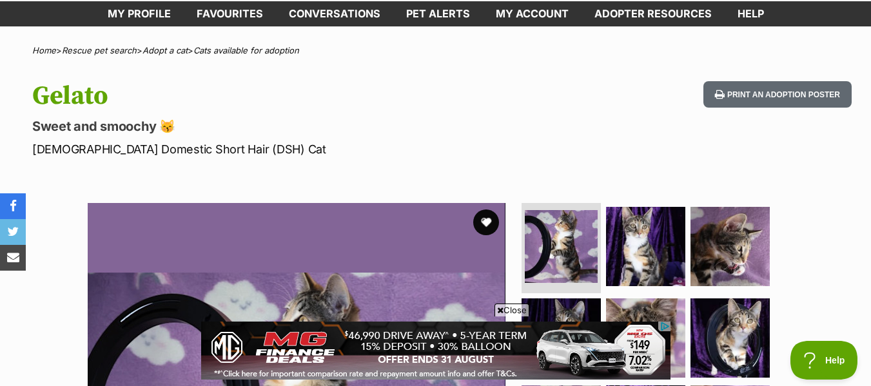
scroll to position [64, 0]
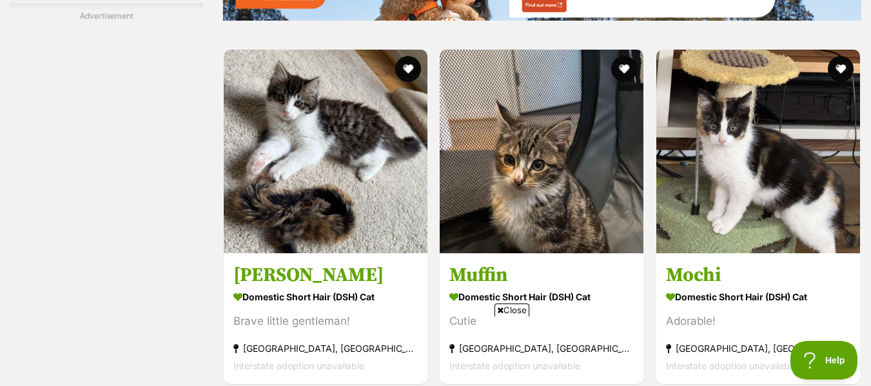
scroll to position [2522, 0]
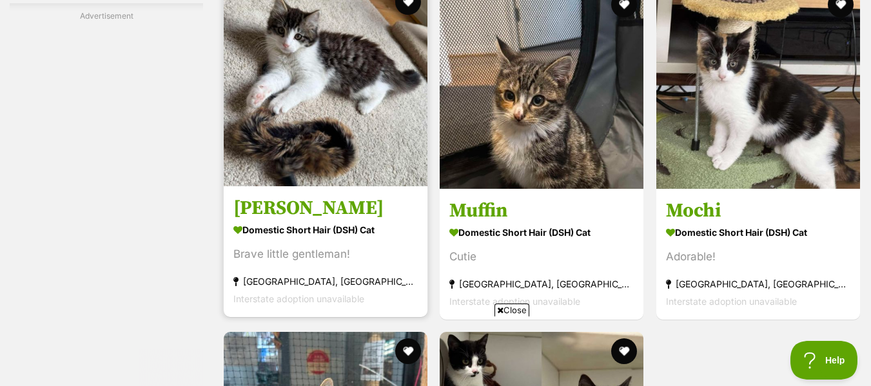
click at [265, 204] on h3 "[PERSON_NAME]" at bounding box center [325, 208] width 184 height 24
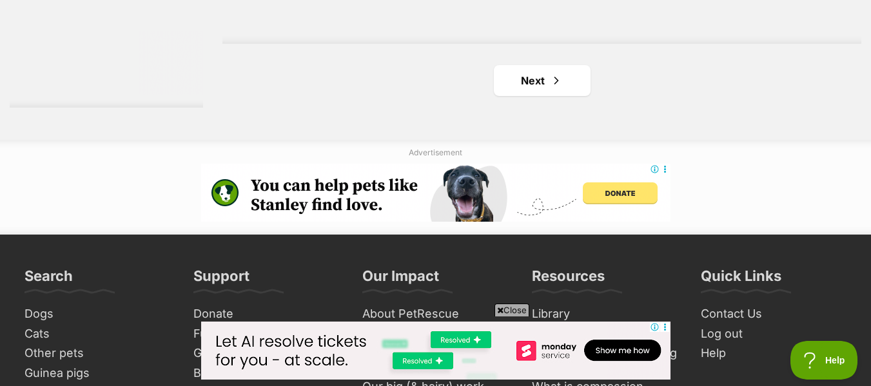
scroll to position [3296, 0]
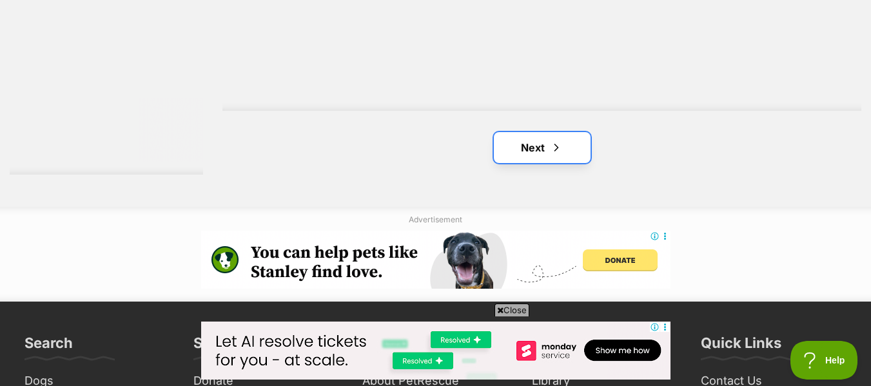
click at [541, 146] on link "Next" at bounding box center [542, 147] width 97 height 31
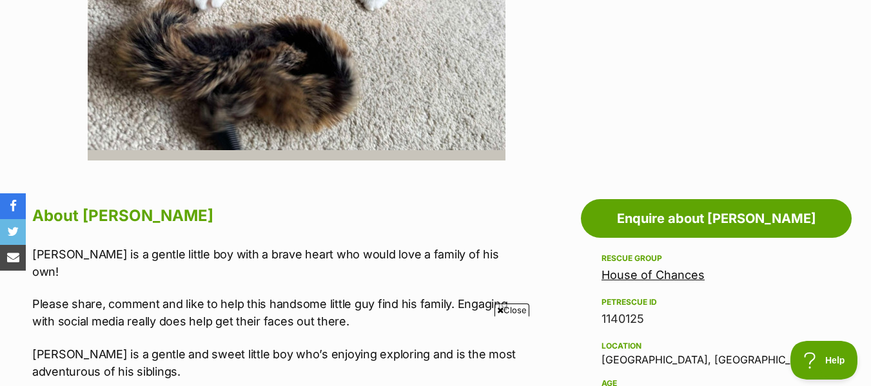
scroll to position [516, 0]
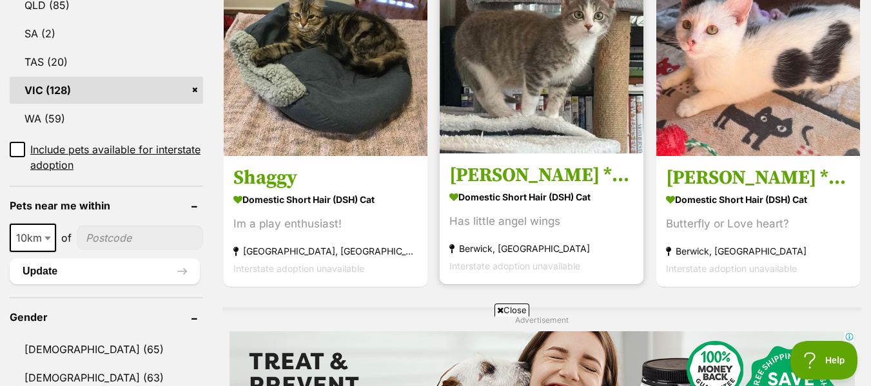
scroll to position [838, 0]
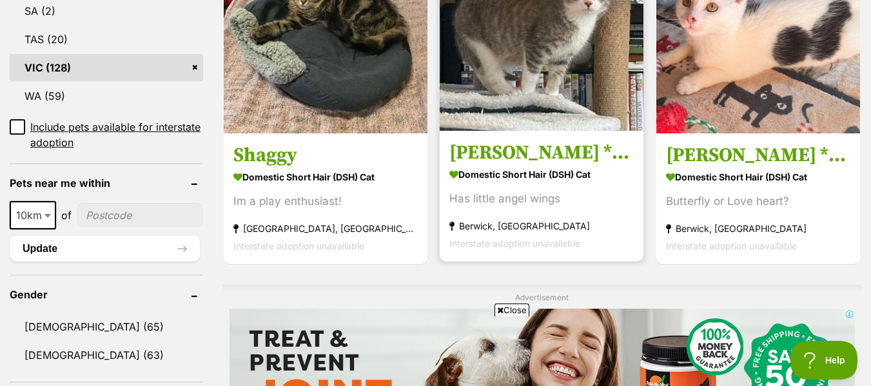
click at [505, 118] on img at bounding box center [542, 29] width 204 height 204
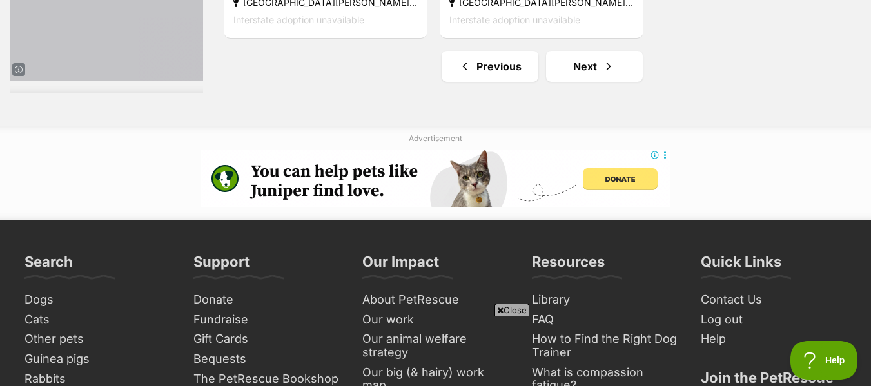
scroll to position [3416, 0]
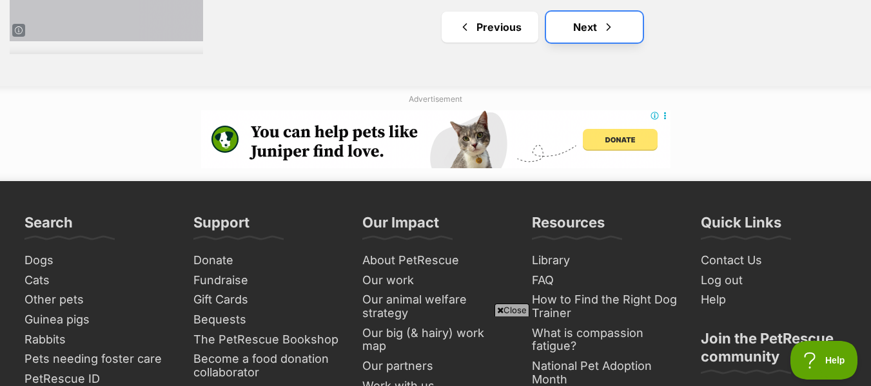
click at [576, 41] on link "Next" at bounding box center [594, 27] width 97 height 31
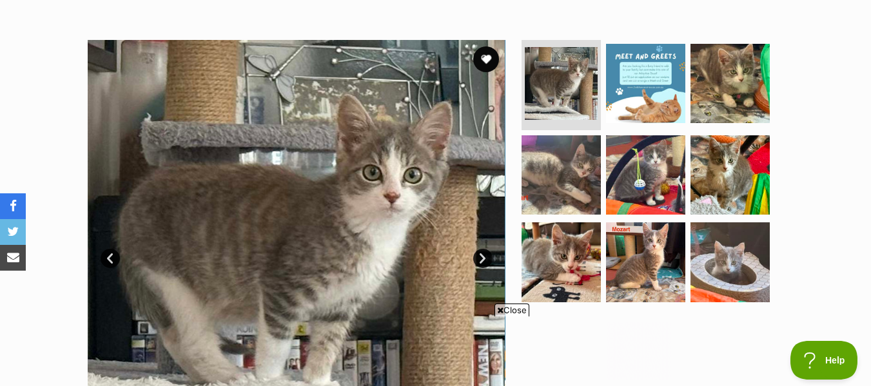
click at [477, 249] on link "Next" at bounding box center [482, 258] width 19 height 19
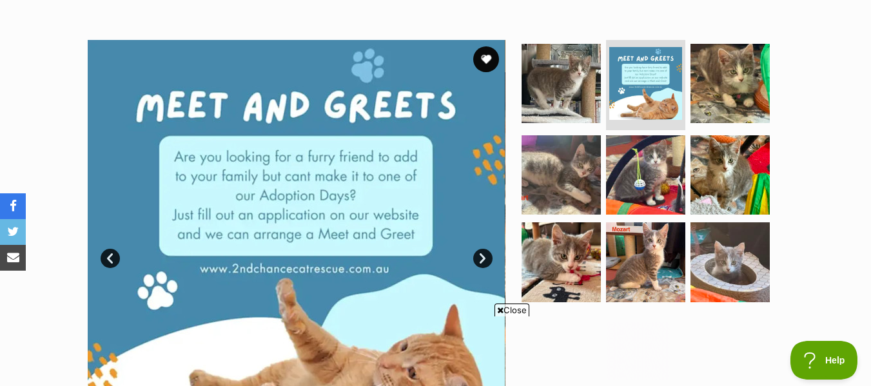
click at [477, 249] on link "Next" at bounding box center [482, 258] width 19 height 19
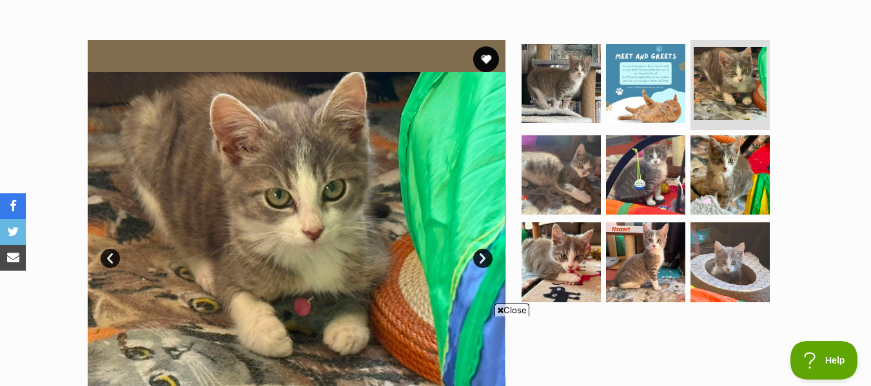
click at [477, 249] on link "Next" at bounding box center [482, 258] width 19 height 19
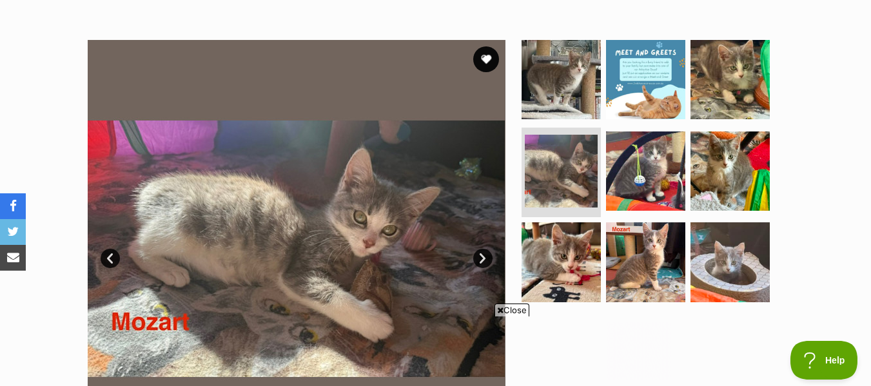
click at [477, 249] on link "Next" at bounding box center [482, 258] width 19 height 19
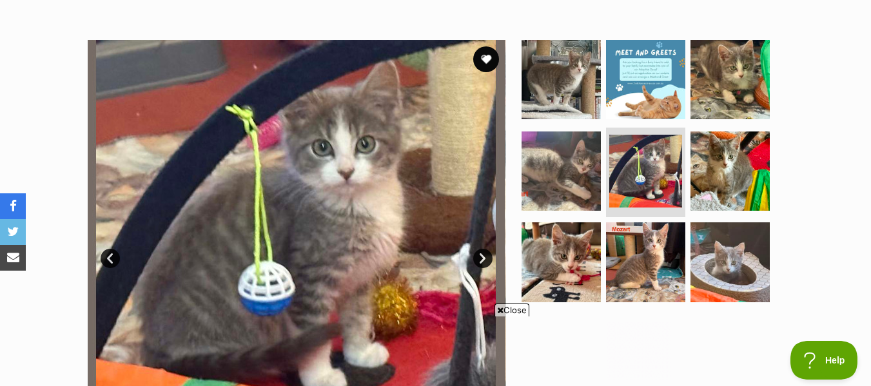
click at [477, 249] on link "Next" at bounding box center [482, 258] width 19 height 19
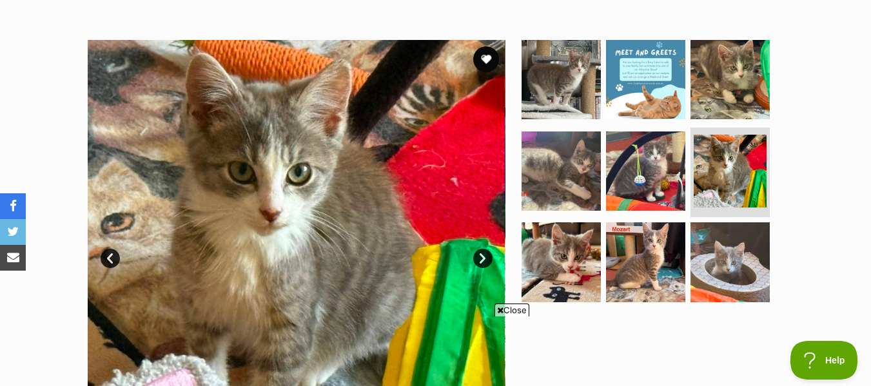
click at [477, 249] on link "Next" at bounding box center [482, 258] width 19 height 19
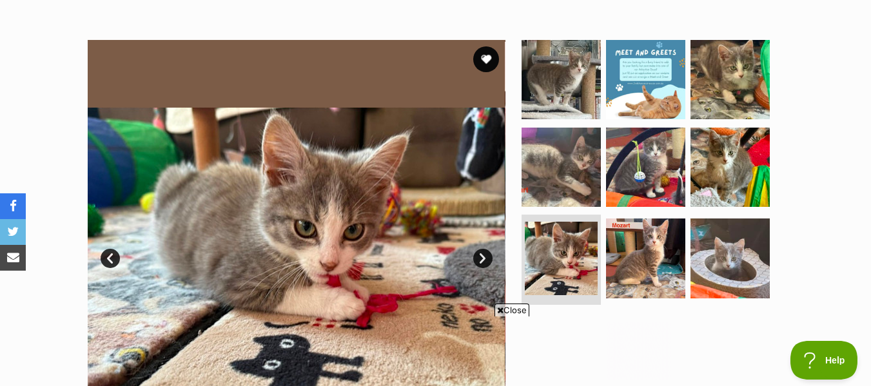
click at [477, 249] on link "Next" at bounding box center [482, 258] width 19 height 19
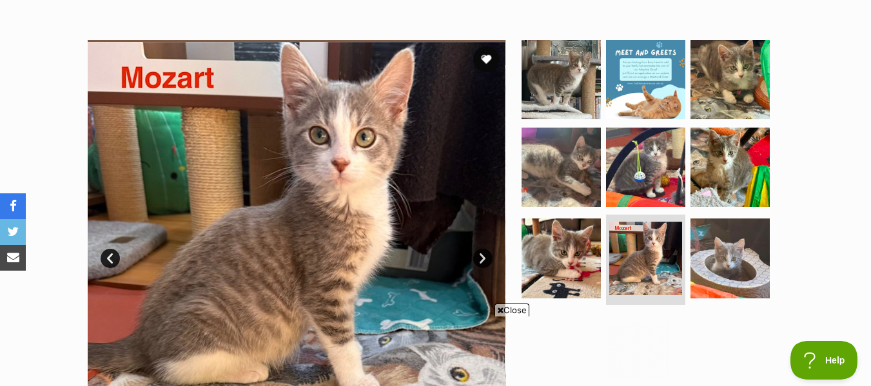
click at [477, 249] on link "Next" at bounding box center [482, 258] width 19 height 19
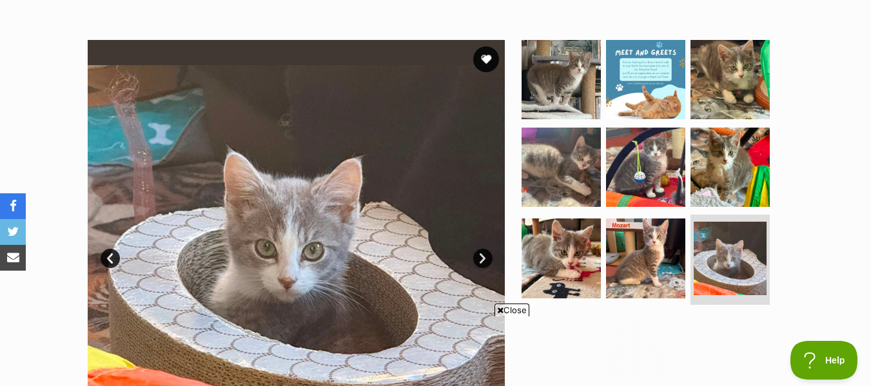
click at [477, 249] on link "Next" at bounding box center [482, 258] width 19 height 19
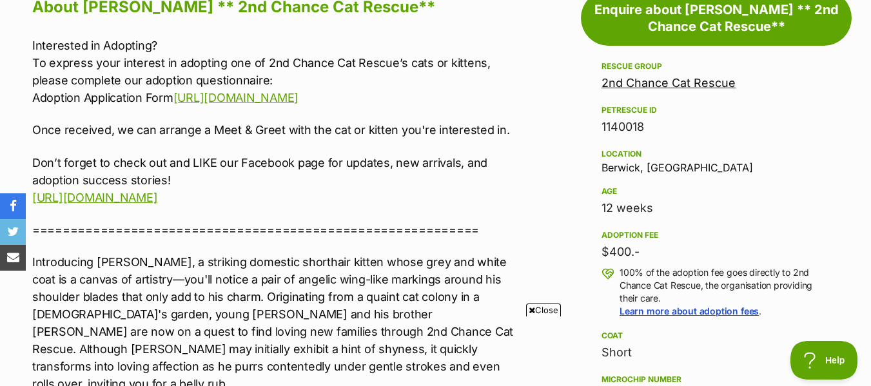
scroll to position [580, 0]
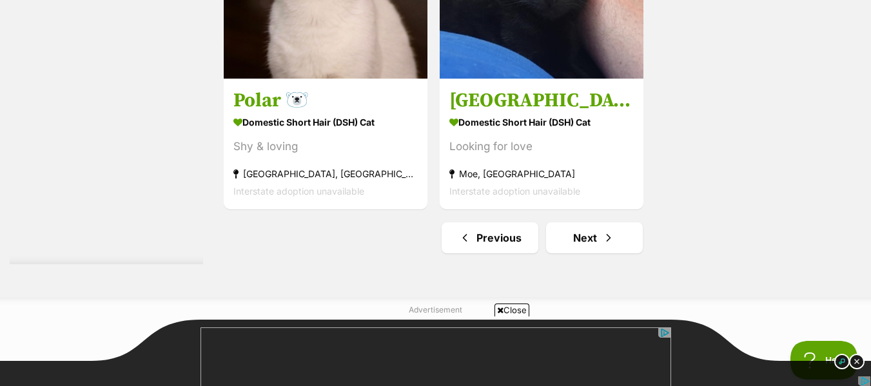
scroll to position [3352, 0]
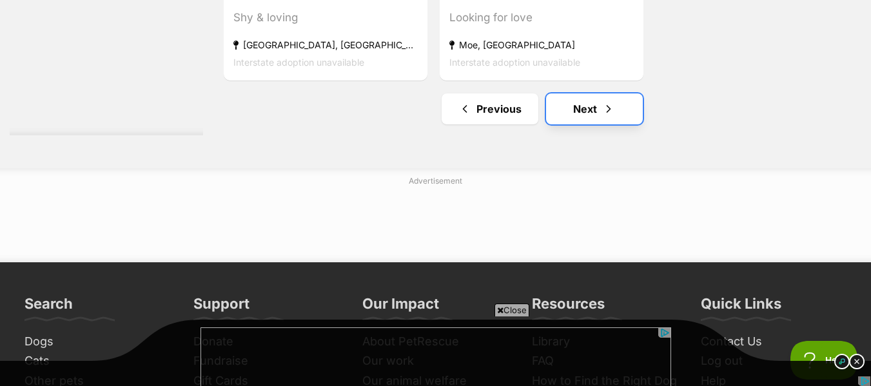
click at [563, 93] on link "Next" at bounding box center [594, 108] width 97 height 31
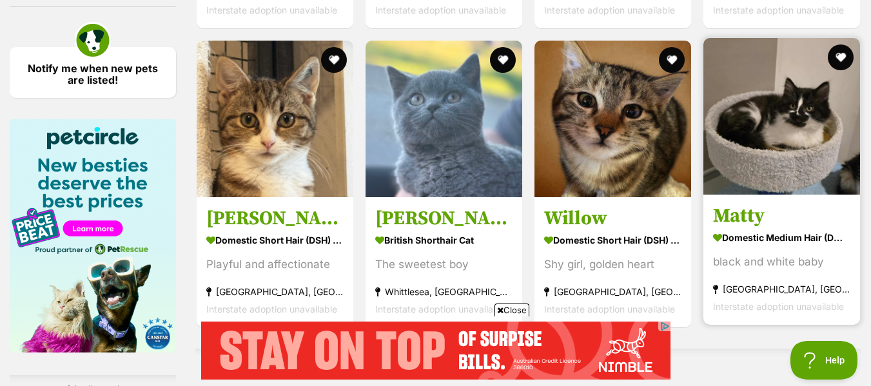
click at [761, 173] on img at bounding box center [781, 116] width 157 height 157
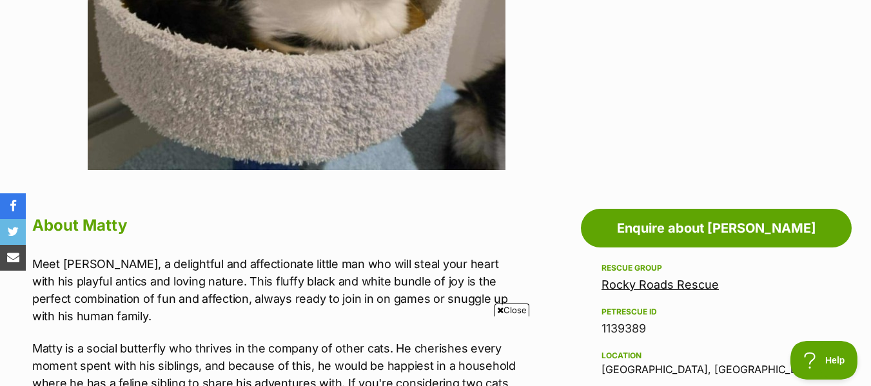
scroll to position [645, 0]
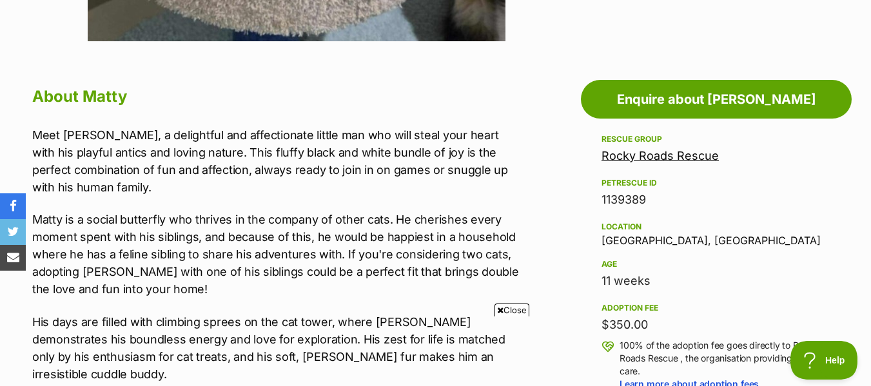
click at [622, 157] on link "Rocky Roads Rescue" at bounding box center [659, 156] width 117 height 14
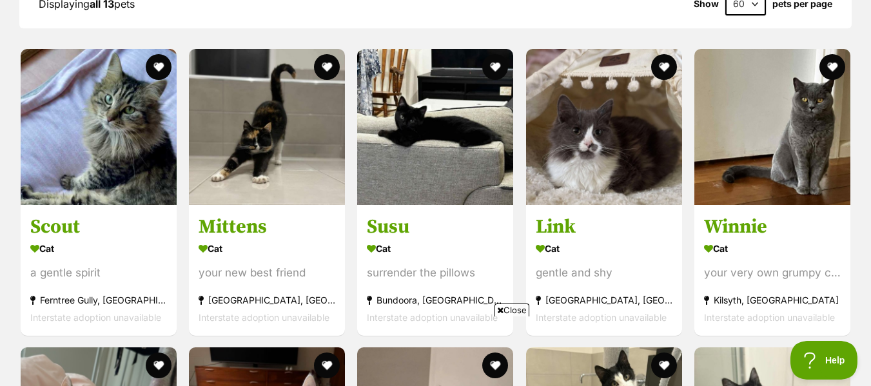
scroll to position [1160, 0]
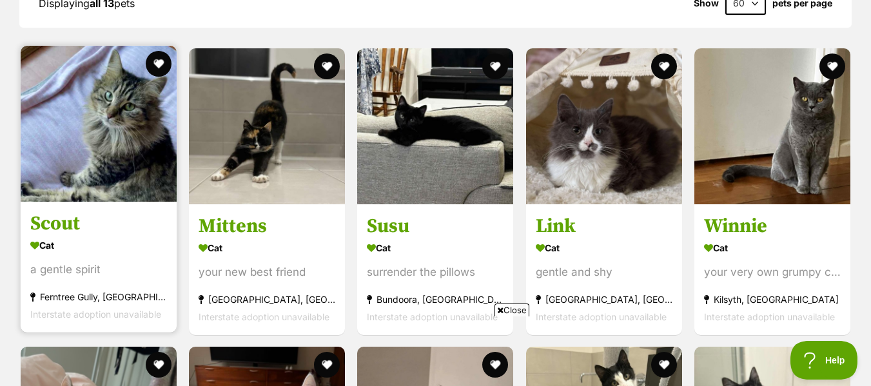
click at [80, 180] on img at bounding box center [99, 124] width 156 height 156
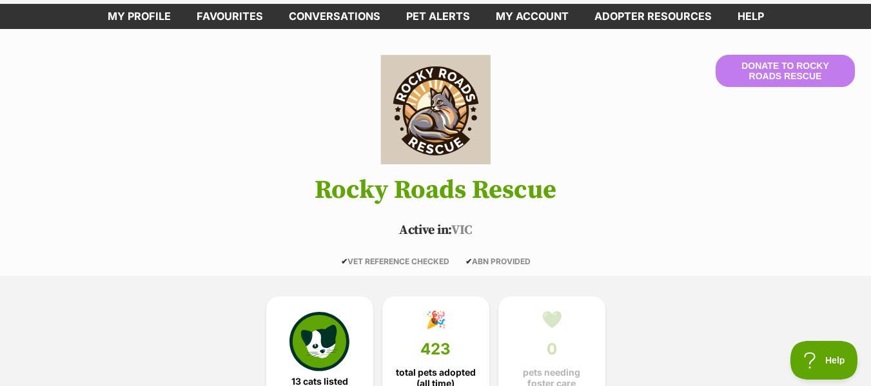
scroll to position [0, 0]
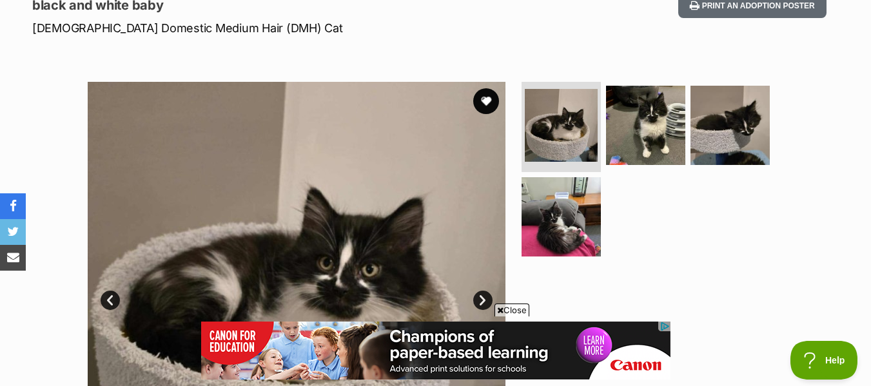
scroll to position [193, 0]
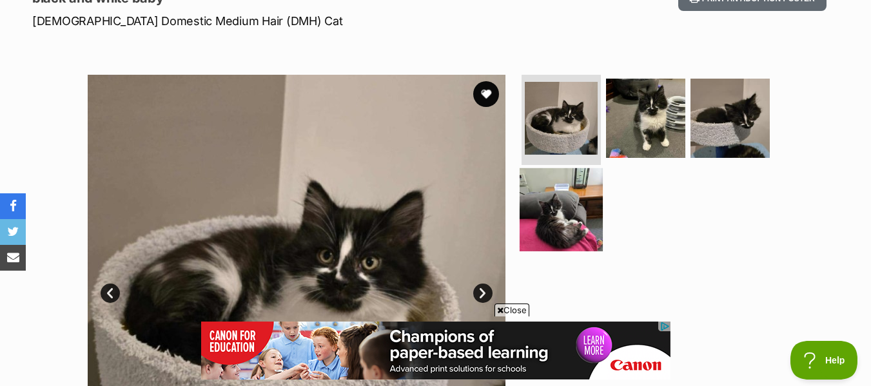
click at [555, 218] on img at bounding box center [561, 209] width 83 height 83
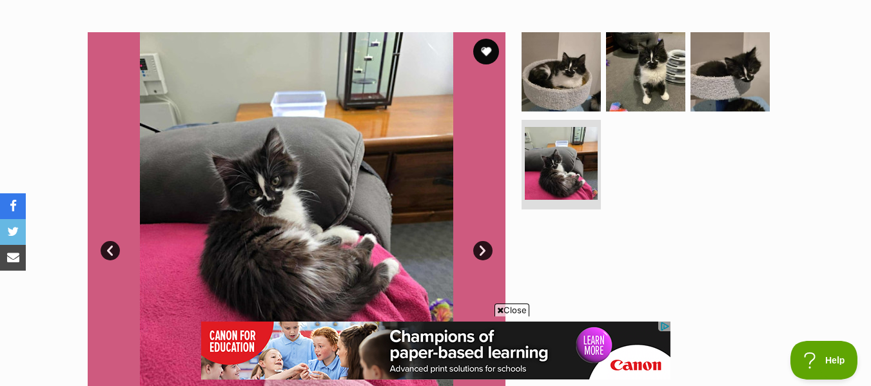
scroll to position [258, 0]
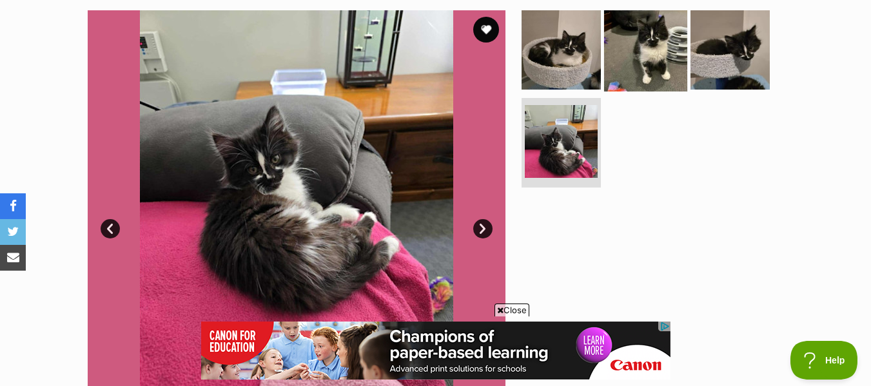
click at [652, 63] on img at bounding box center [645, 49] width 83 height 83
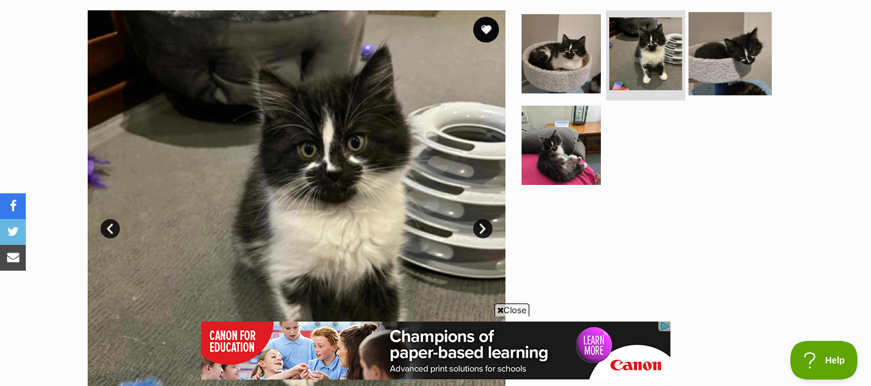
click at [712, 63] on img at bounding box center [729, 53] width 83 height 83
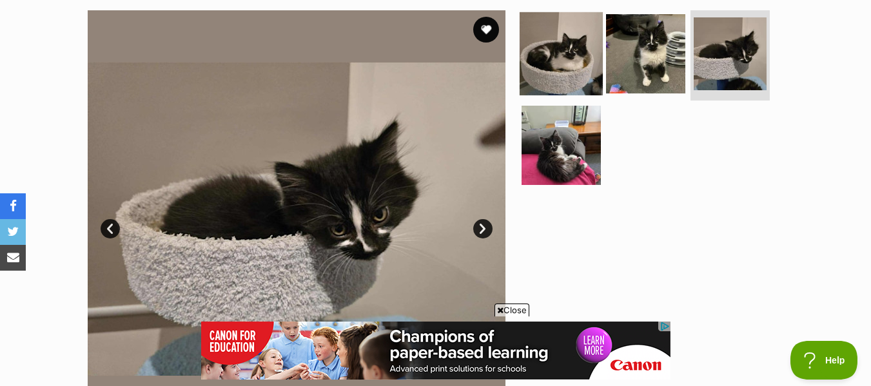
click at [565, 73] on img at bounding box center [561, 53] width 83 height 83
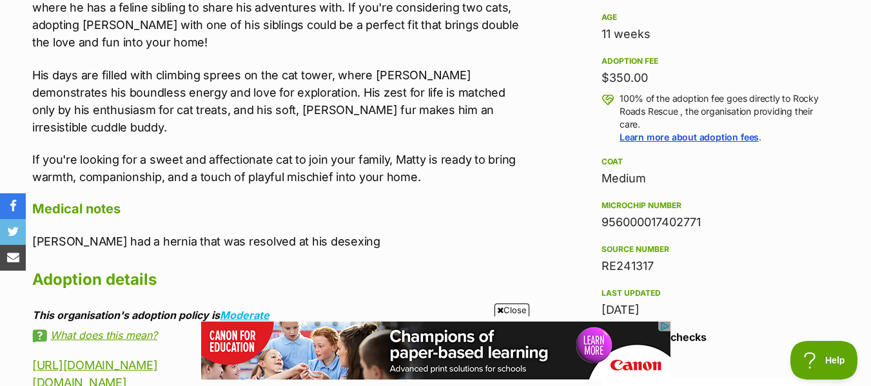
scroll to position [902, 0]
